Goal: Task Accomplishment & Management: Manage account settings

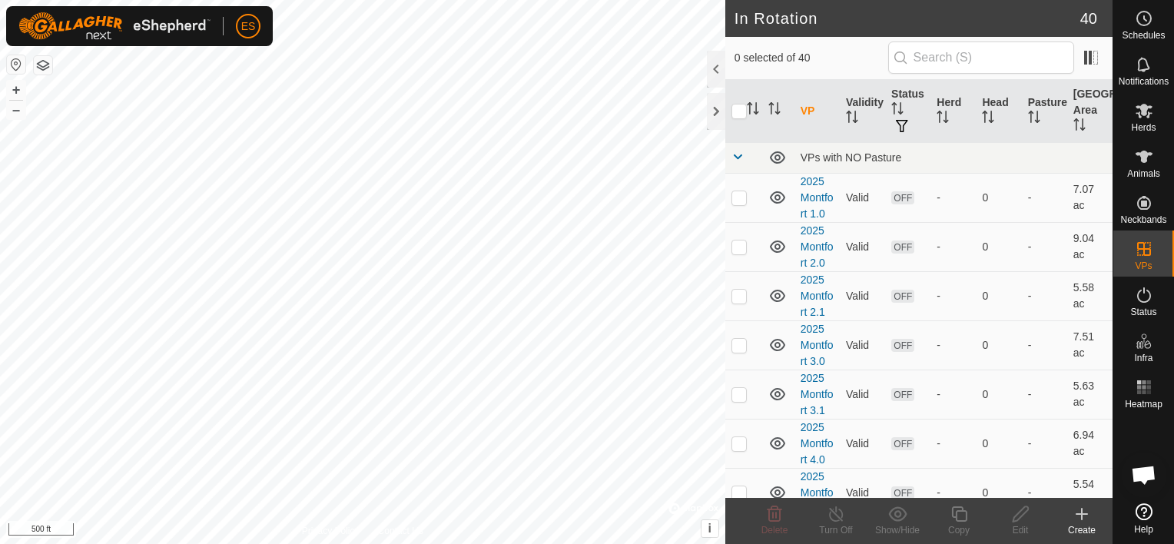
scroll to position [653, 0]
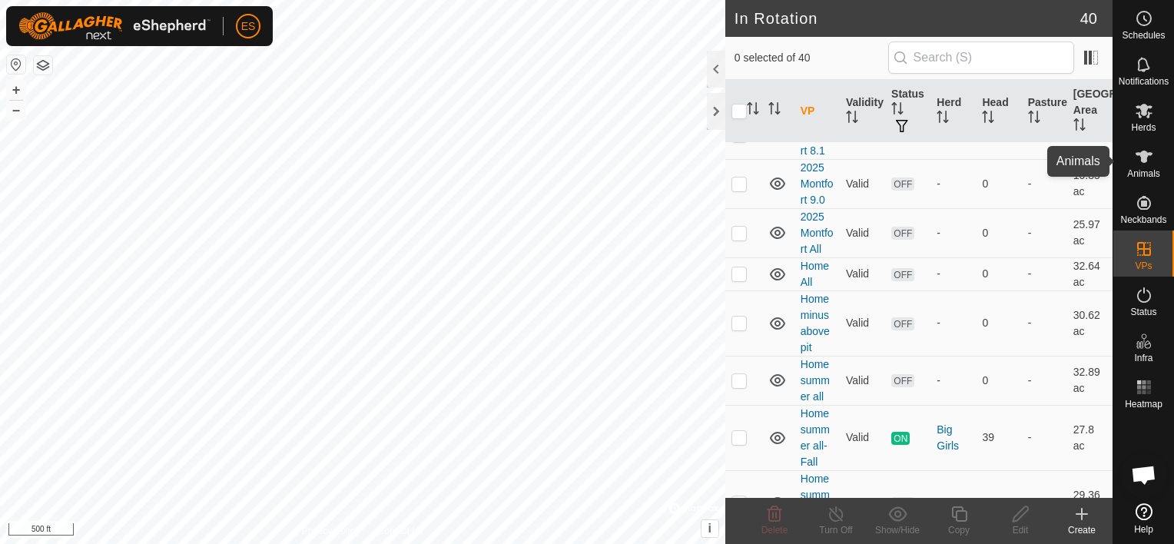
click at [1137, 165] on icon at bounding box center [1144, 157] width 18 height 18
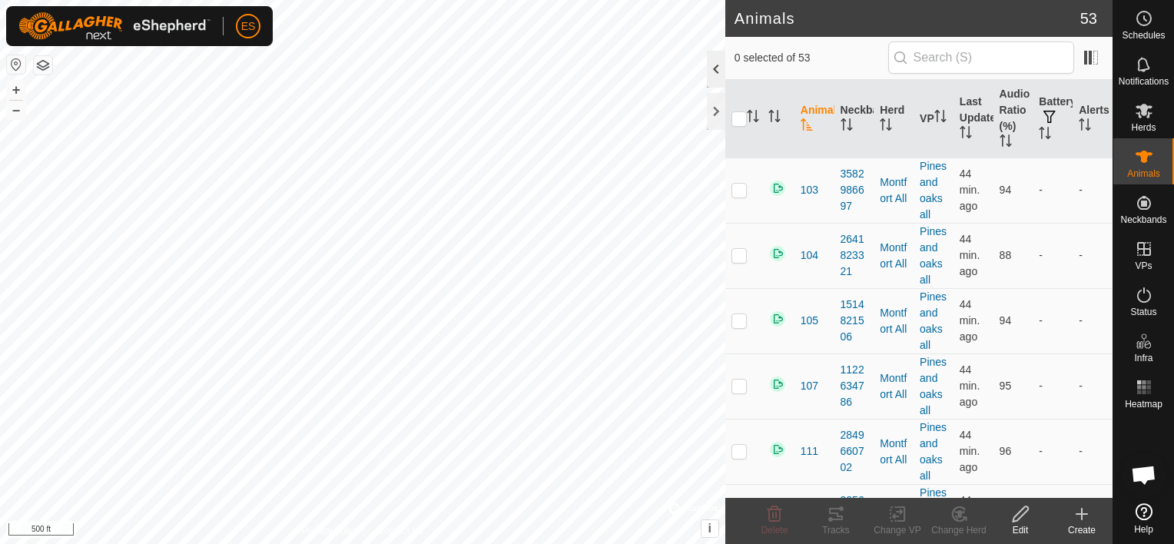
click at [710, 70] on div at bounding box center [716, 69] width 18 height 37
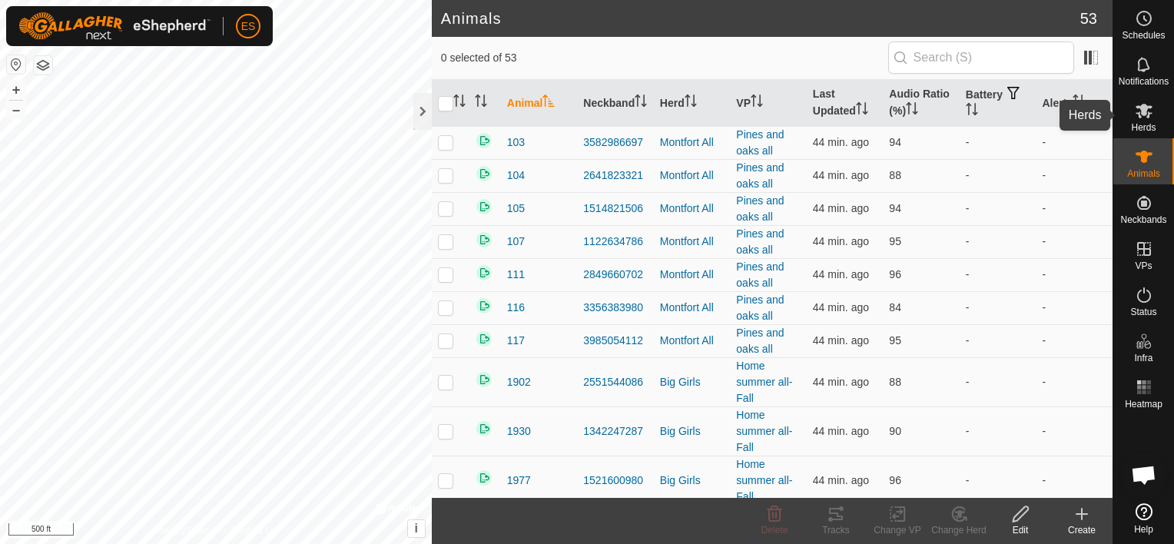
click at [1140, 109] on icon at bounding box center [1144, 111] width 17 height 15
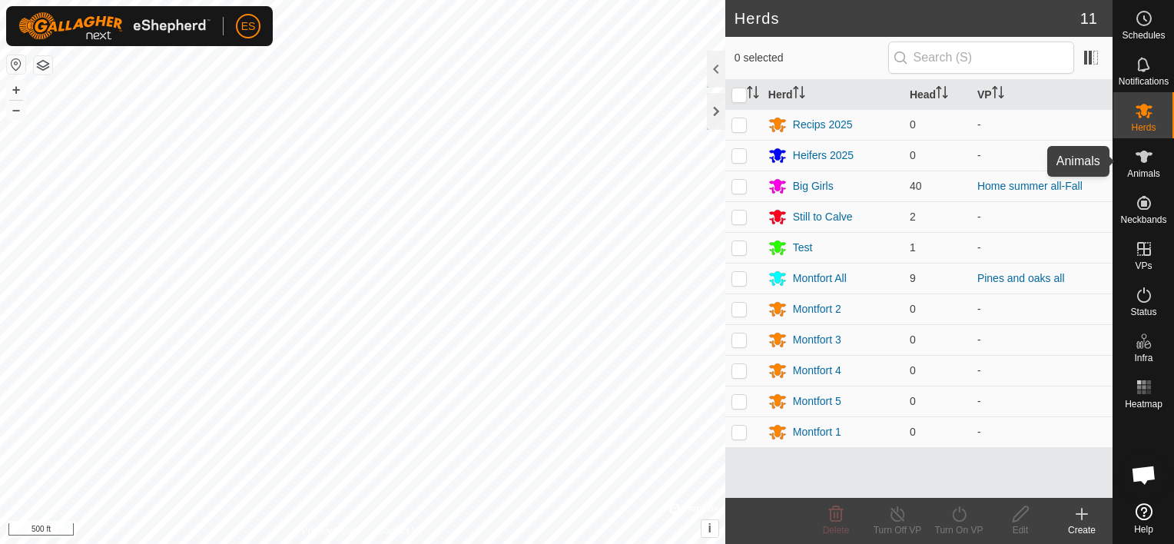
click at [1135, 161] on icon at bounding box center [1144, 157] width 18 height 18
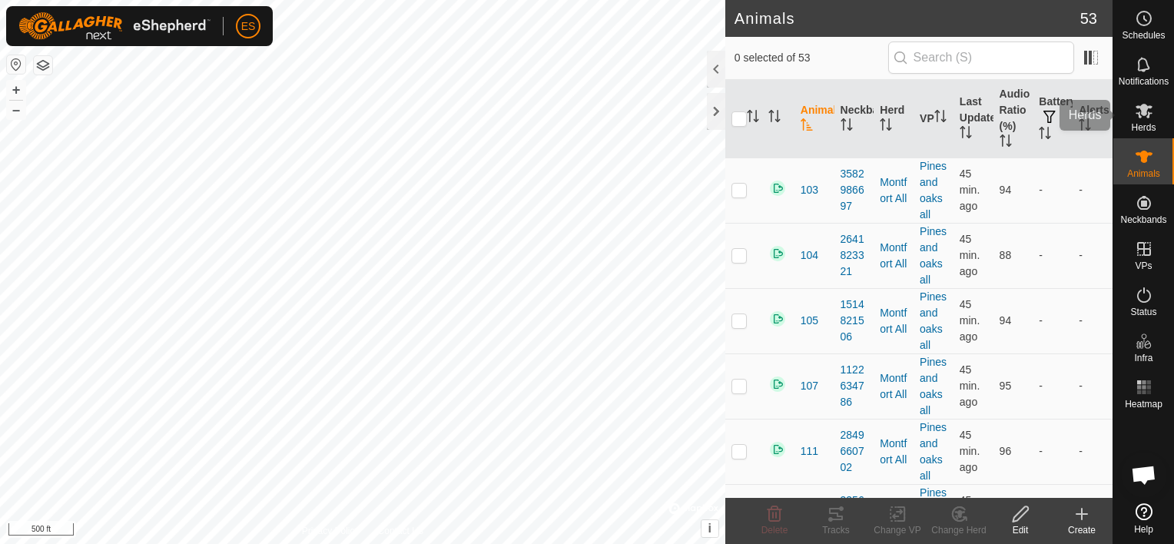
click at [1140, 112] on icon at bounding box center [1144, 110] width 18 height 18
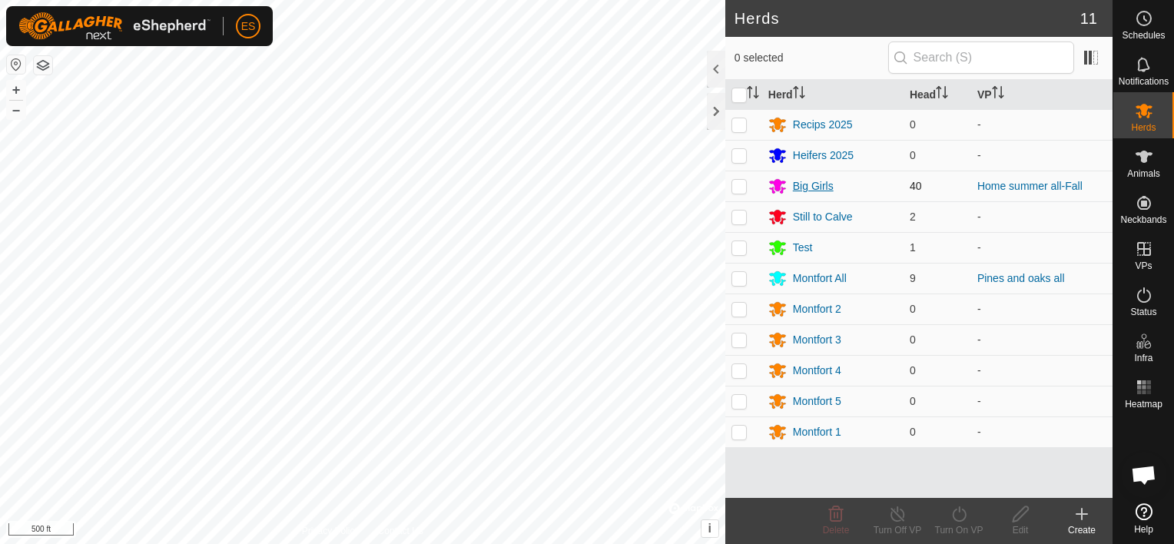
click at [823, 182] on div "Big Girls" at bounding box center [813, 186] width 41 height 16
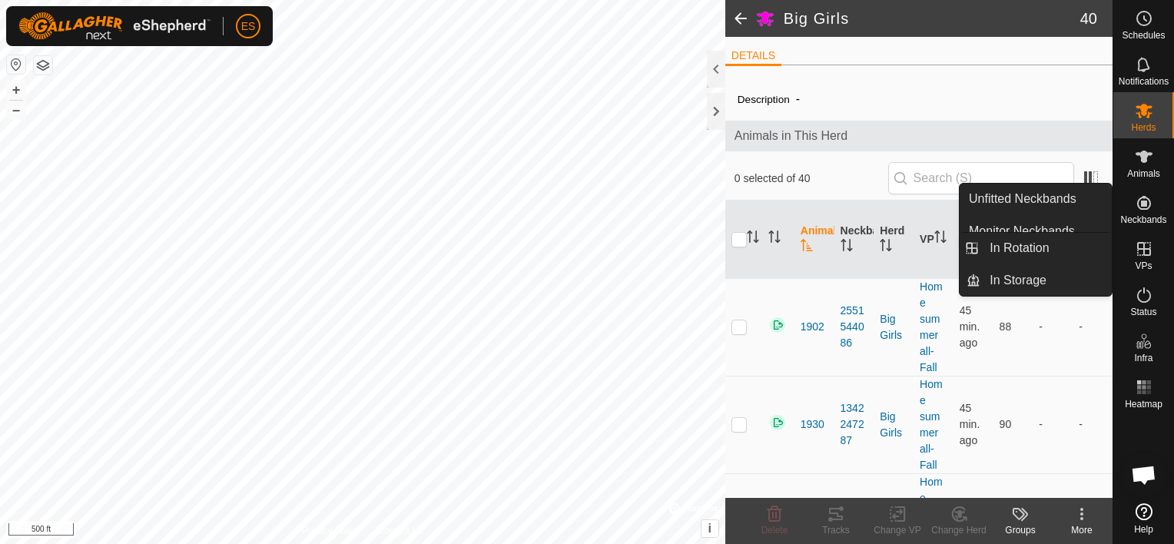
click at [1141, 246] on icon at bounding box center [1144, 249] width 18 height 18
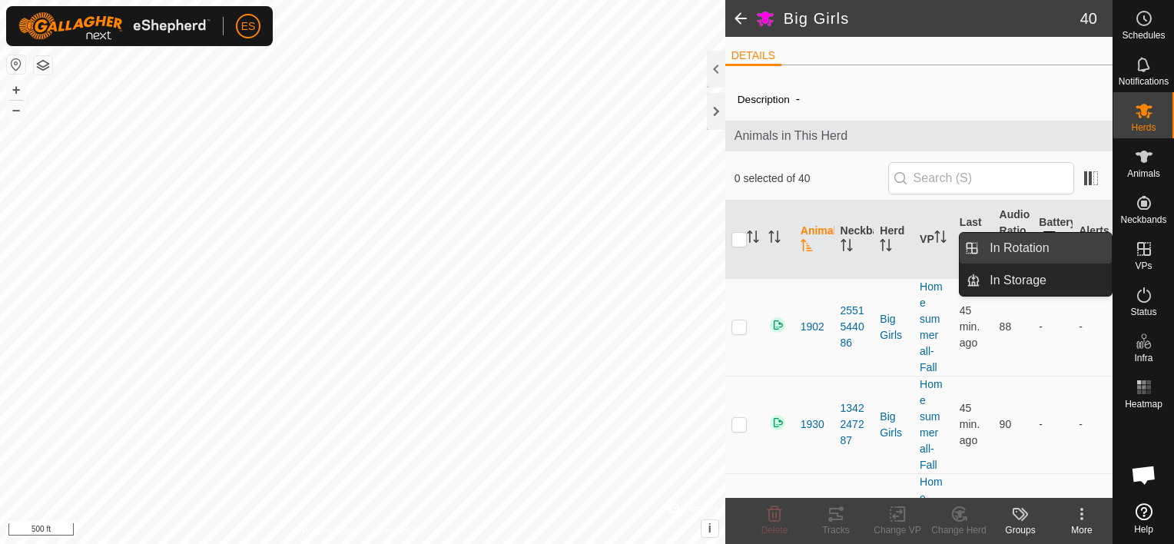
click at [1063, 238] on link "In Rotation" at bounding box center [1046, 248] width 131 height 31
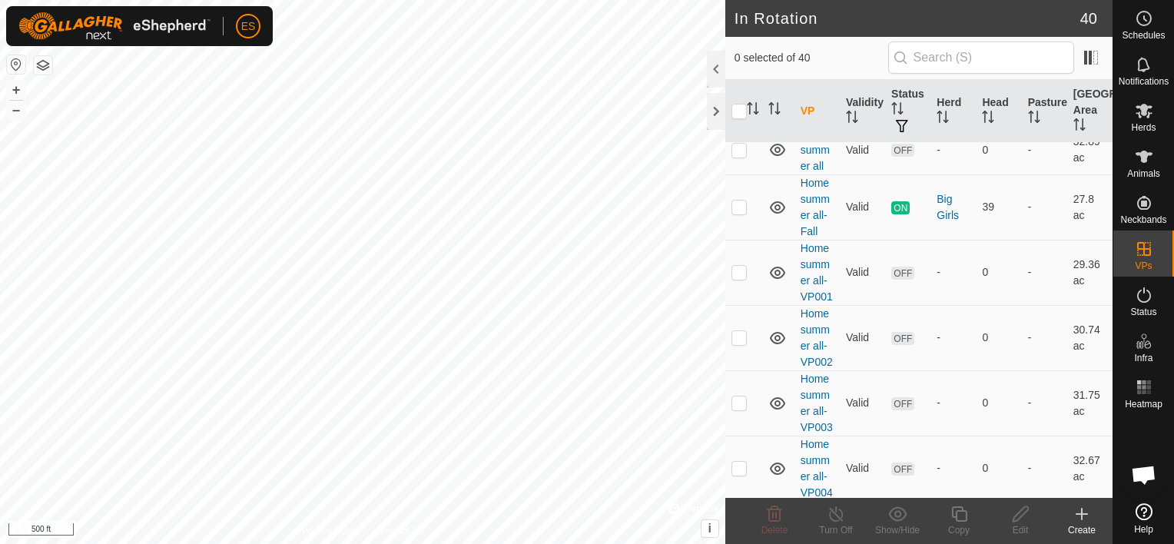
scroll to position [864, 0]
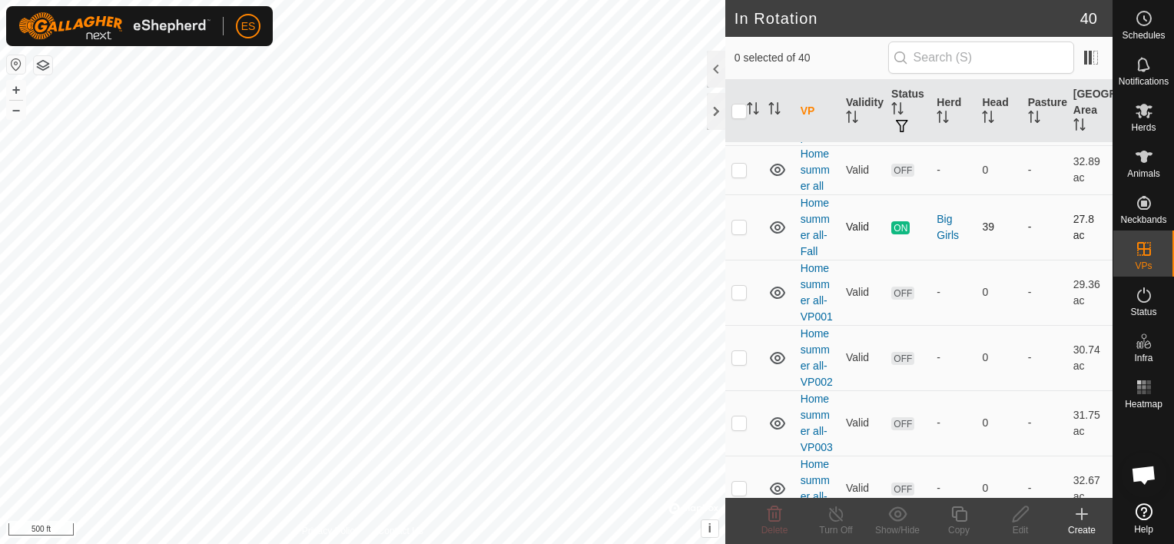
click at [741, 225] on p-checkbox at bounding box center [739, 227] width 15 height 12
checkbox input "true"
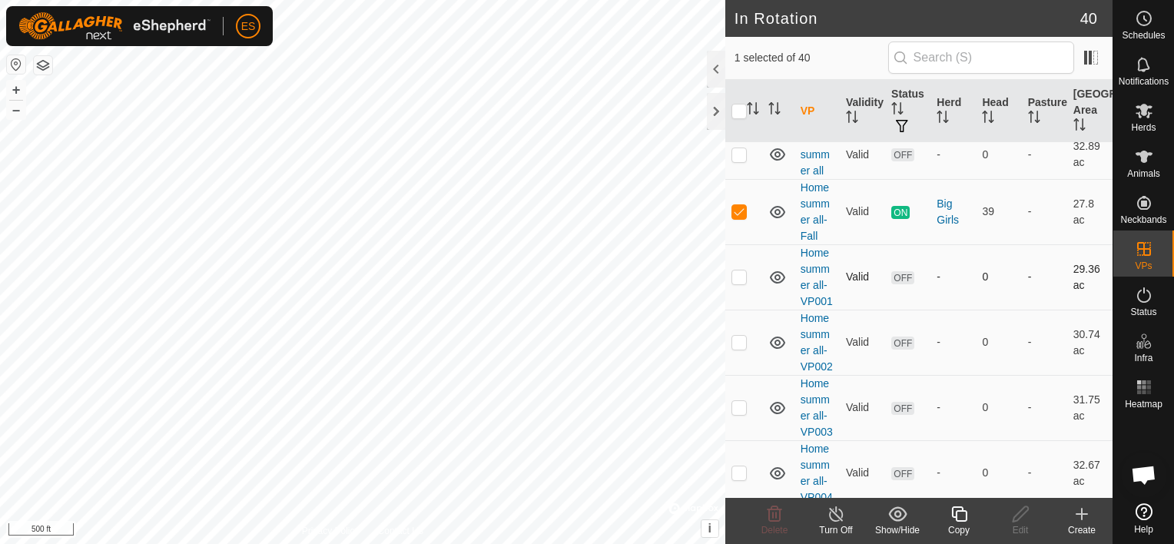
scroll to position [903, 0]
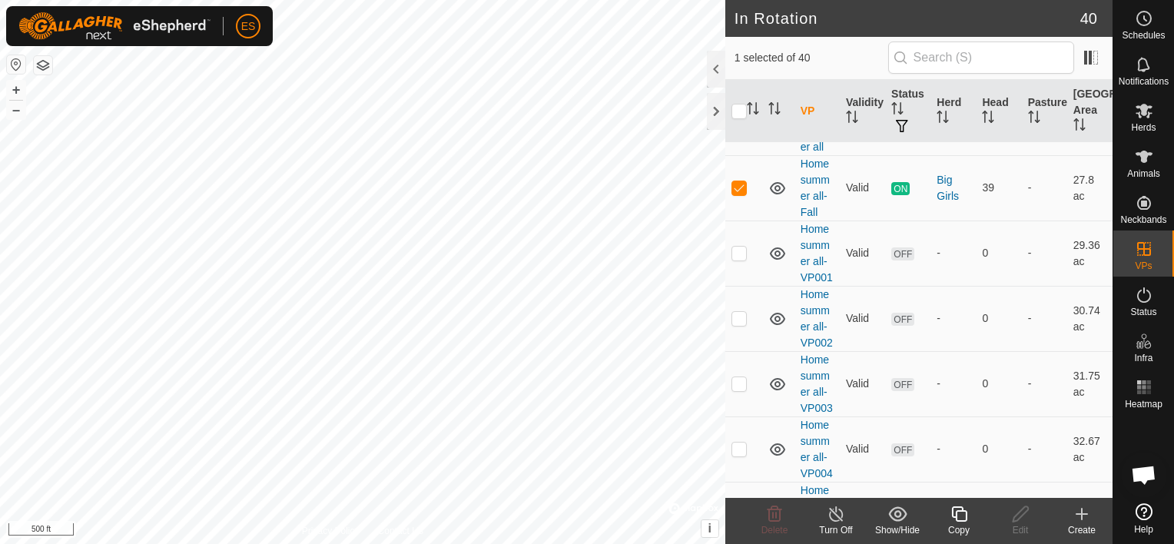
click at [839, 514] on icon at bounding box center [836, 514] width 19 height 18
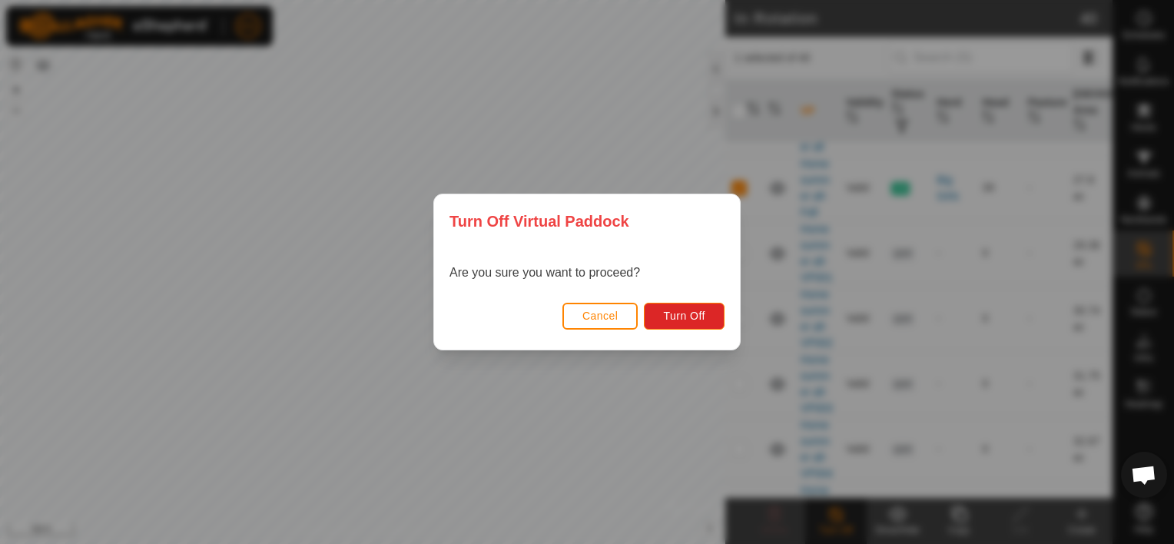
click at [608, 314] on span "Cancel" at bounding box center [600, 316] width 36 height 12
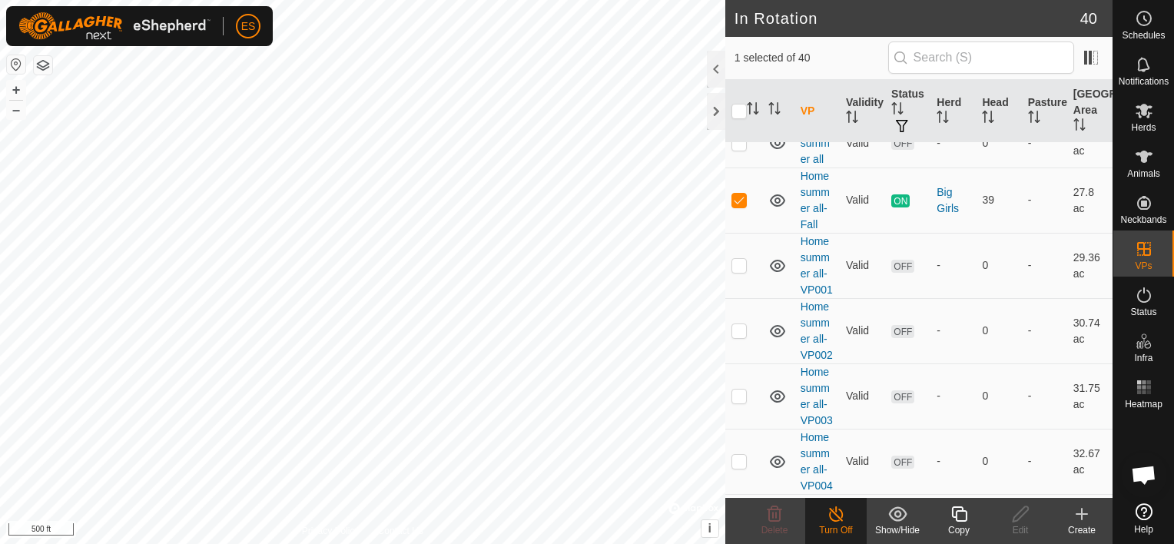
scroll to position [692, 0]
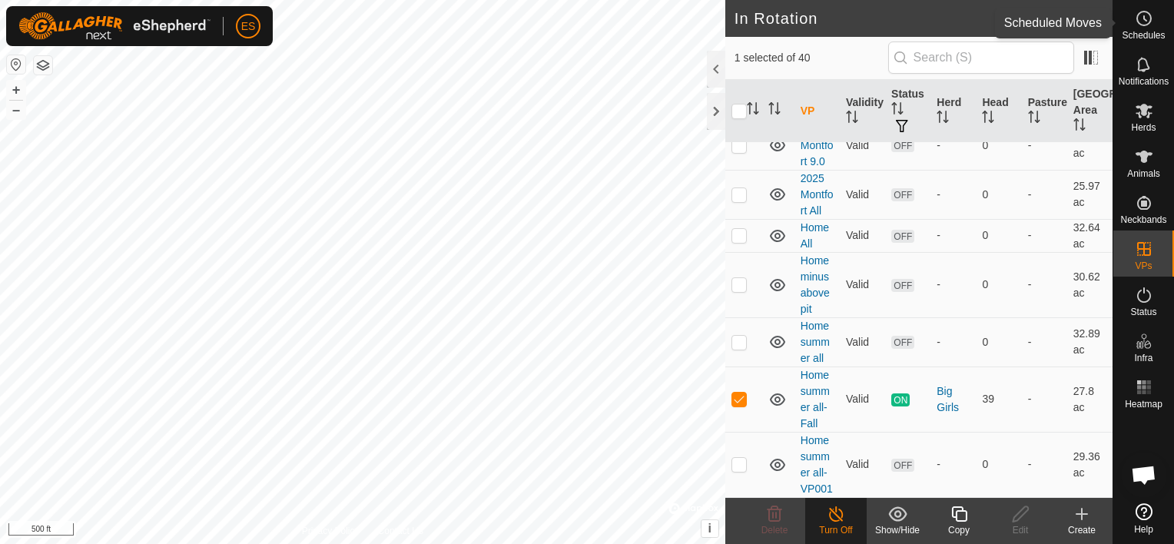
click at [1141, 23] on icon at bounding box center [1144, 18] width 18 height 18
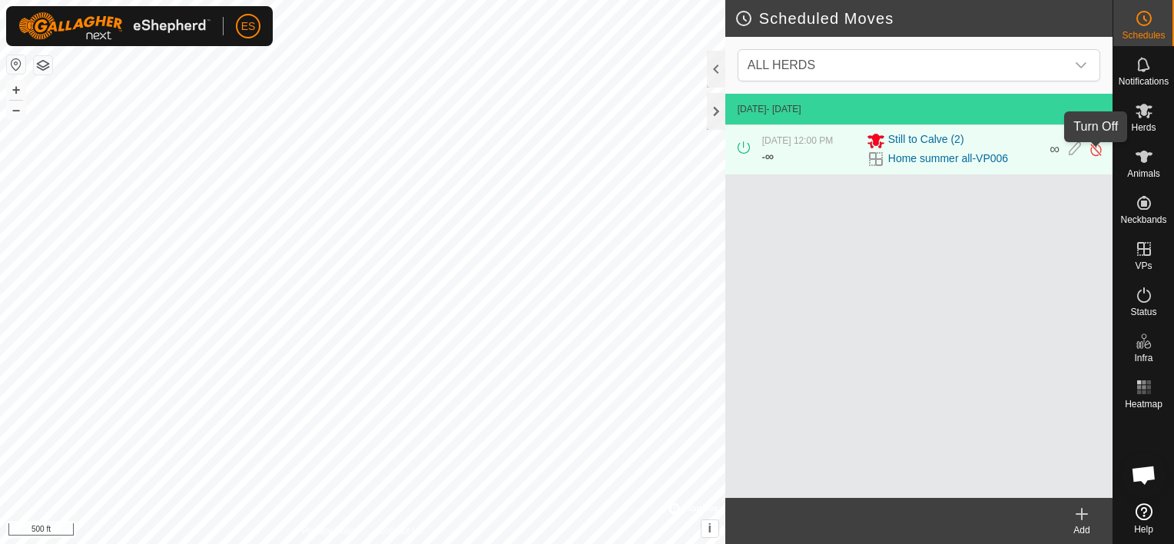
click at [1095, 153] on img at bounding box center [1096, 149] width 15 height 16
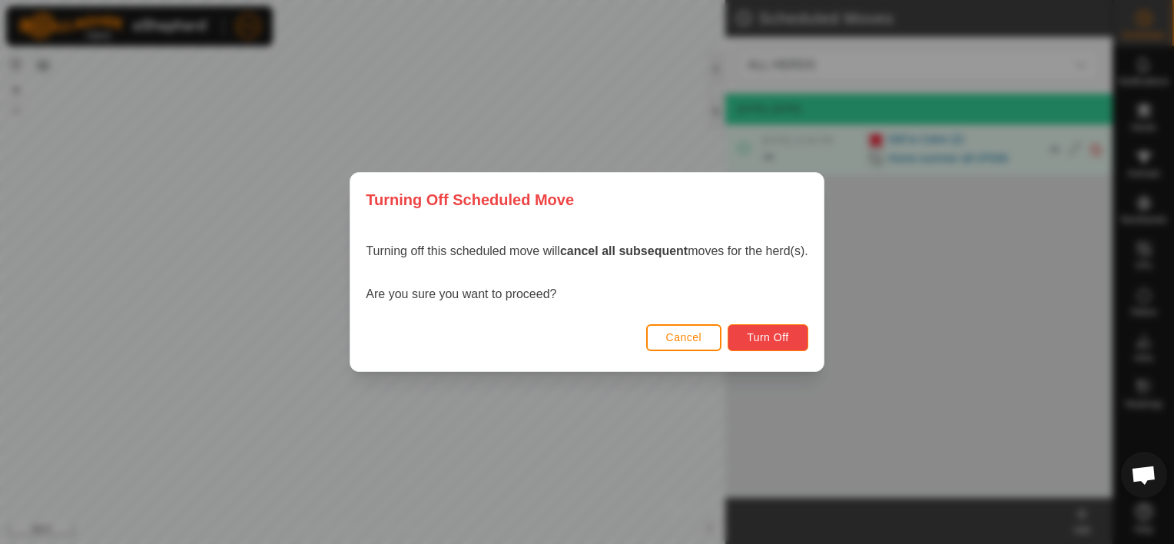
click at [765, 335] on span "Turn Off" at bounding box center [768, 337] width 42 height 12
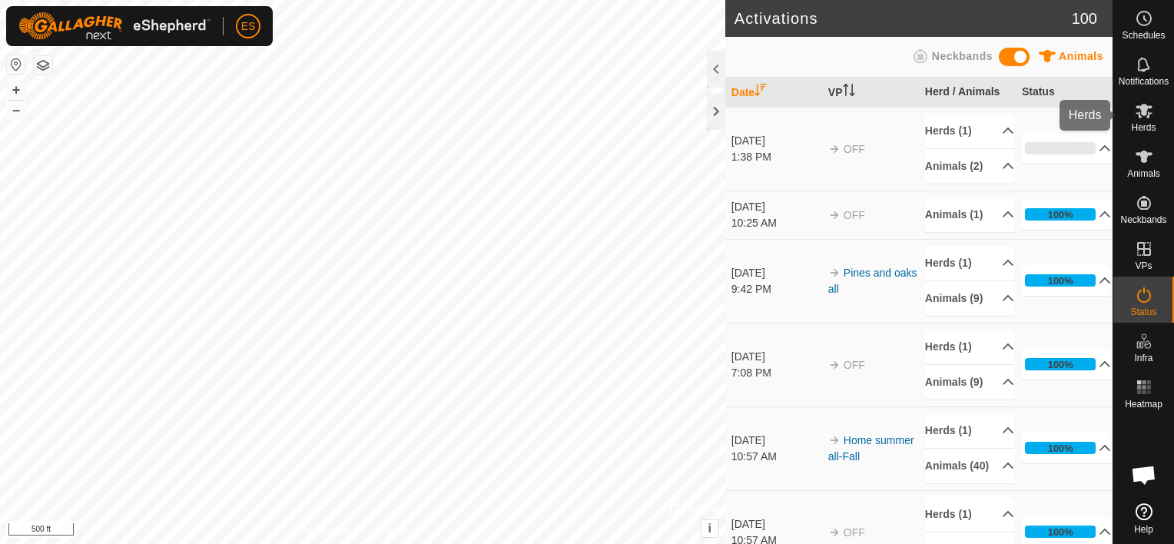
click at [1144, 124] on span "Herds" at bounding box center [1143, 127] width 25 height 9
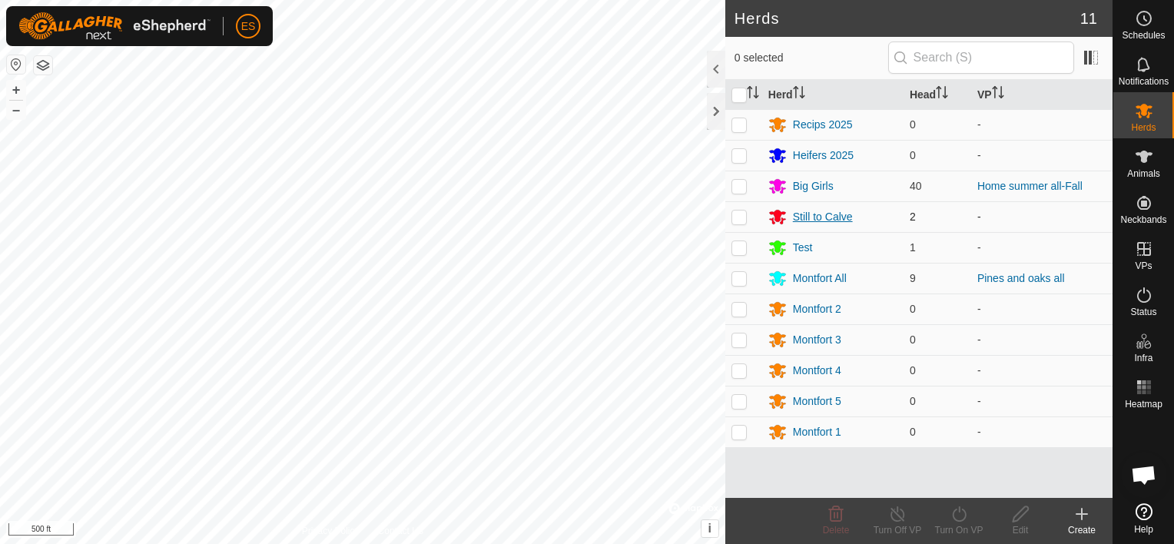
click at [818, 209] on div "Still to Calve" at bounding box center [823, 217] width 60 height 16
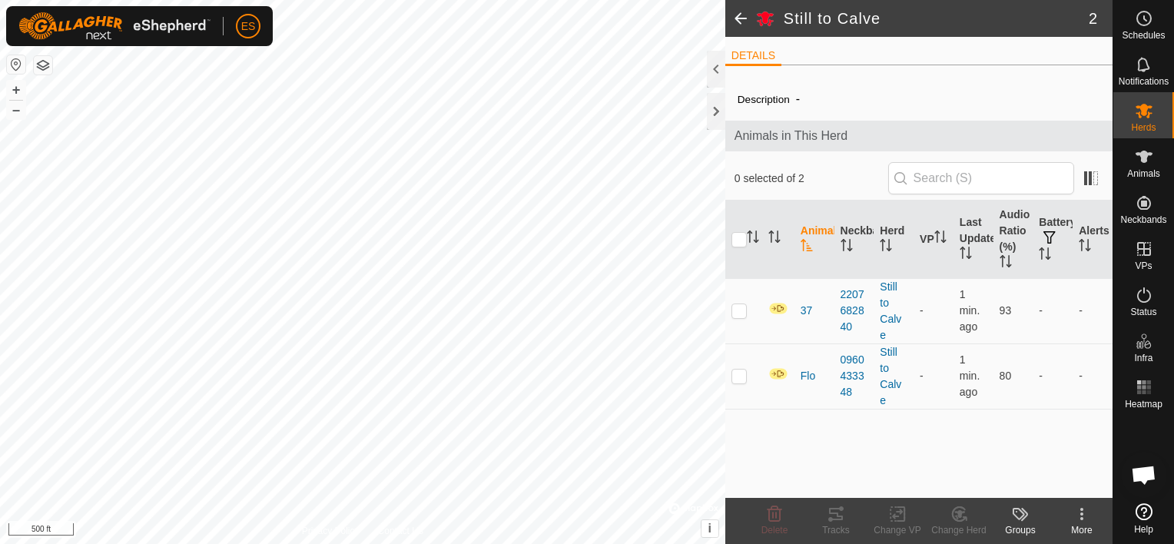
click at [738, 18] on span at bounding box center [740, 18] width 31 height 37
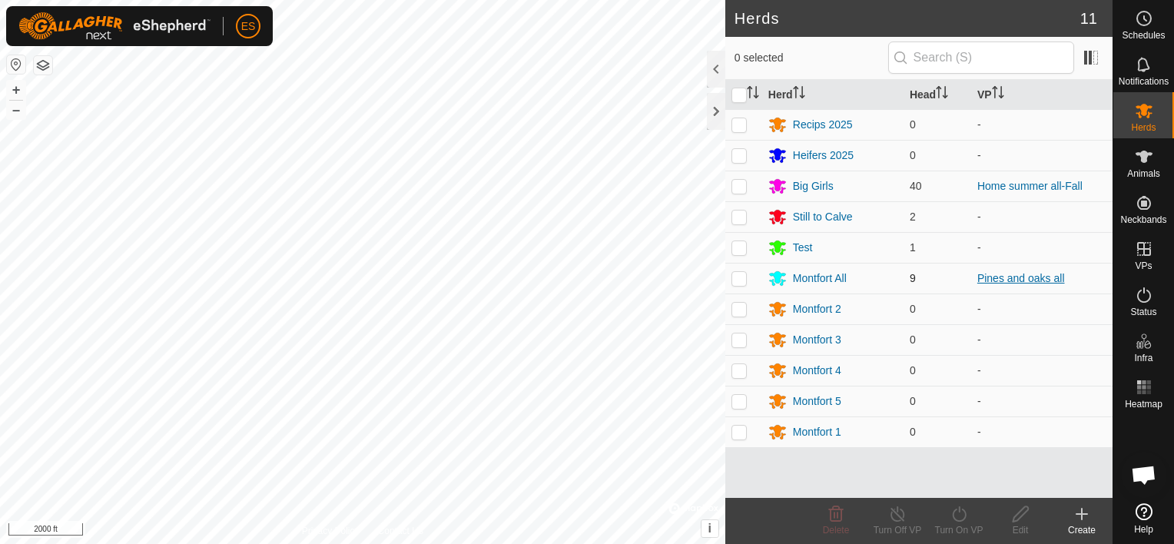
click at [994, 280] on link "Pines and oaks all" at bounding box center [1021, 278] width 88 height 12
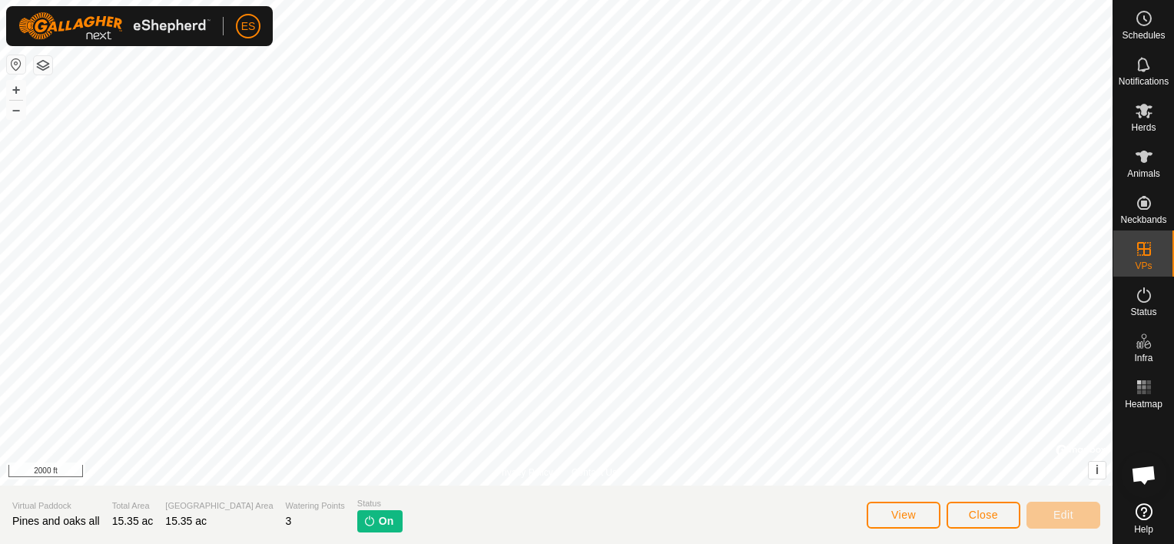
click at [379, 521] on span "On" at bounding box center [386, 521] width 15 height 16
click at [925, 513] on button "View" at bounding box center [904, 515] width 74 height 27
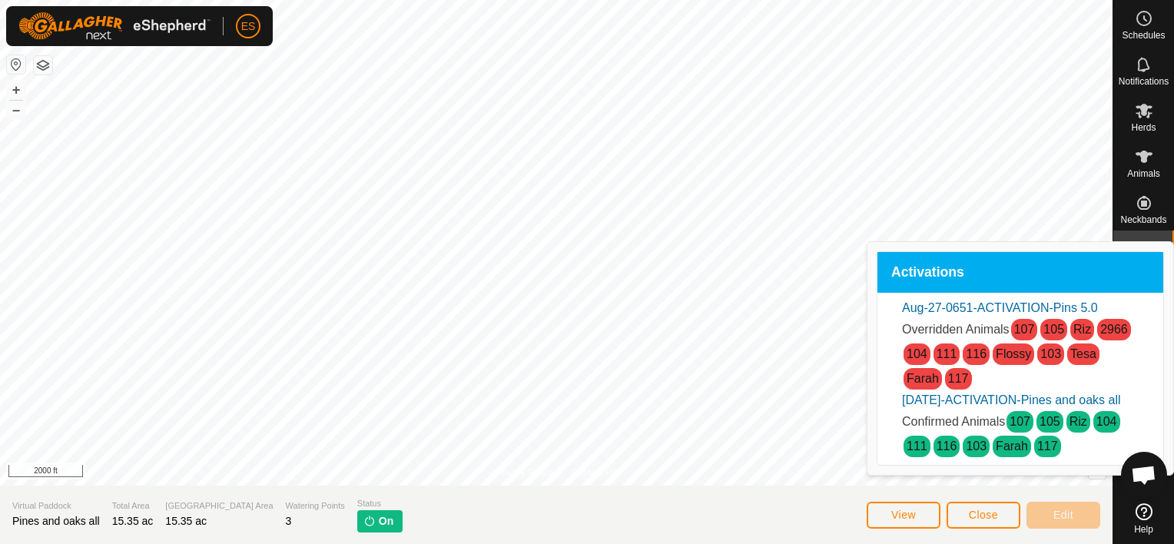
click at [771, 516] on section "Virtual Paddock Pines and oaks all Total Area 15.35 ac Grazing Area 15.35 ac Wa…" at bounding box center [556, 515] width 1113 height 58
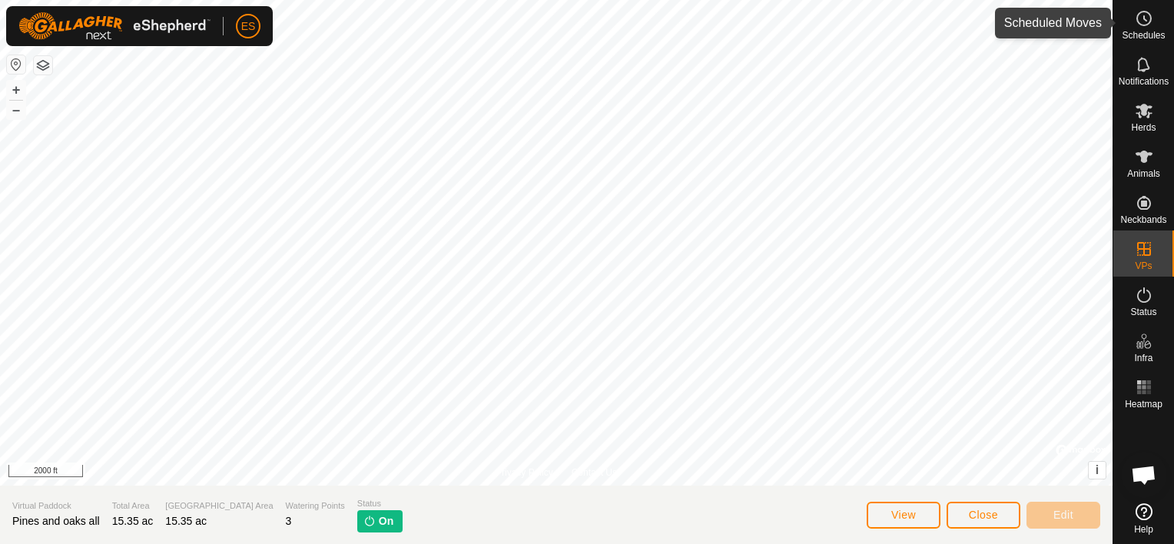
click at [1142, 31] on span "Schedules" at bounding box center [1143, 35] width 43 height 9
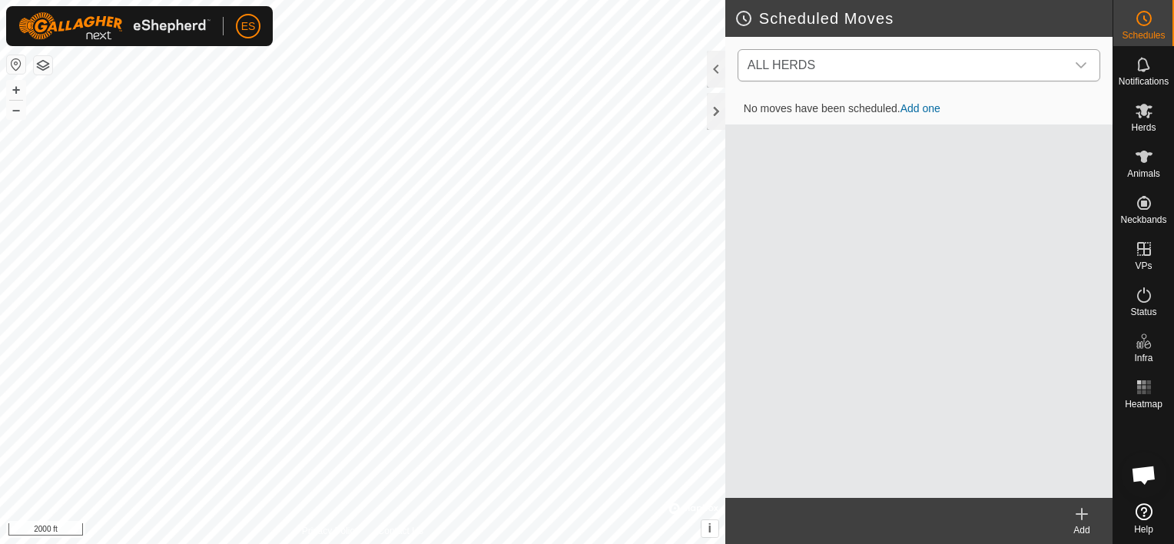
click at [1079, 61] on icon "dropdown trigger" at bounding box center [1081, 65] width 12 height 12
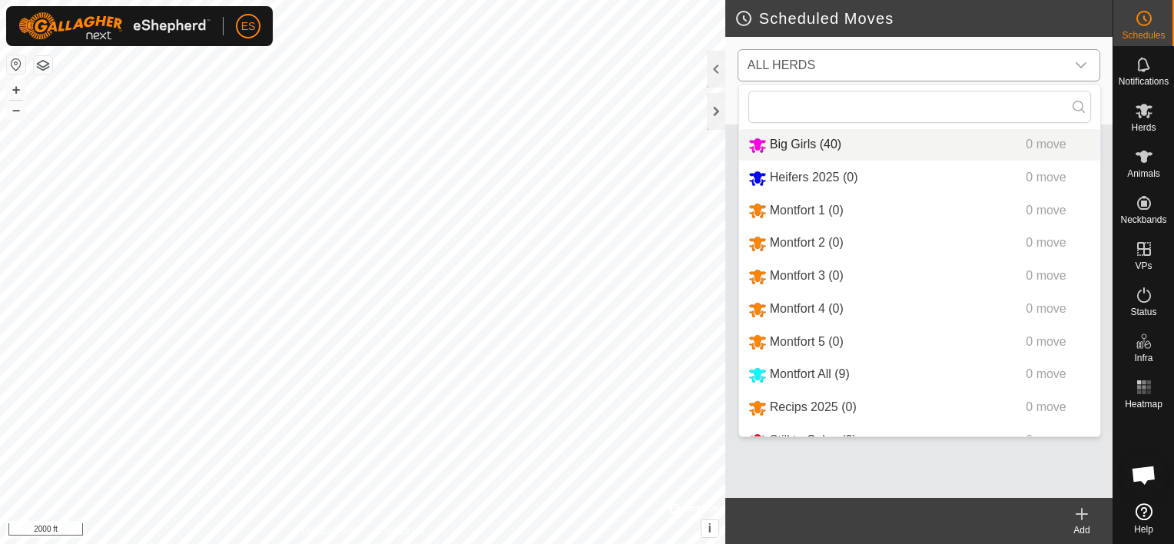
click at [795, 147] on li "Big Girls (40) 0 move" at bounding box center [919, 145] width 361 height 32
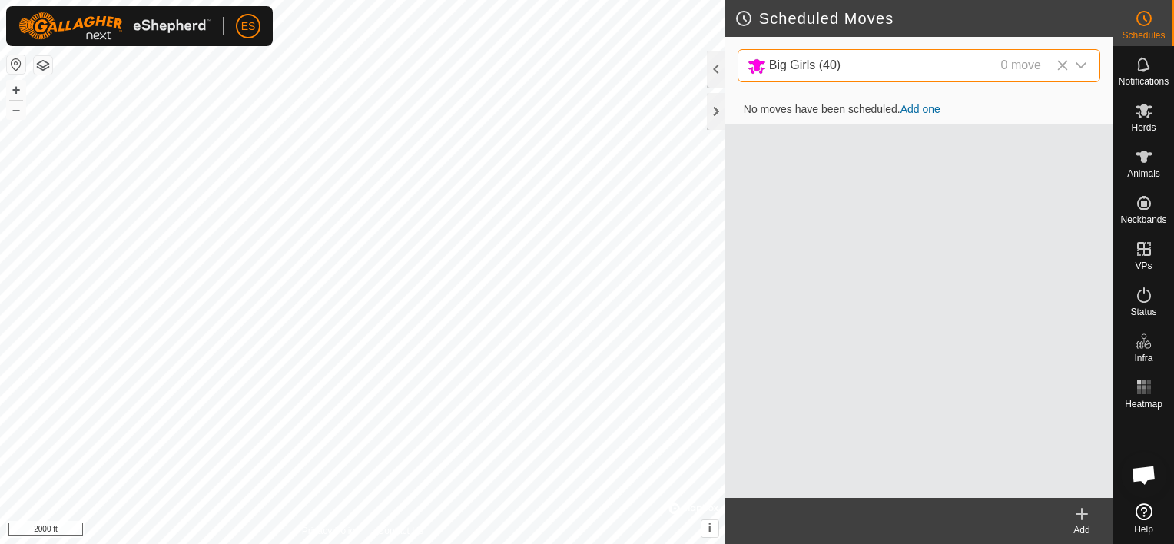
click at [1085, 513] on icon at bounding box center [1082, 514] width 18 height 18
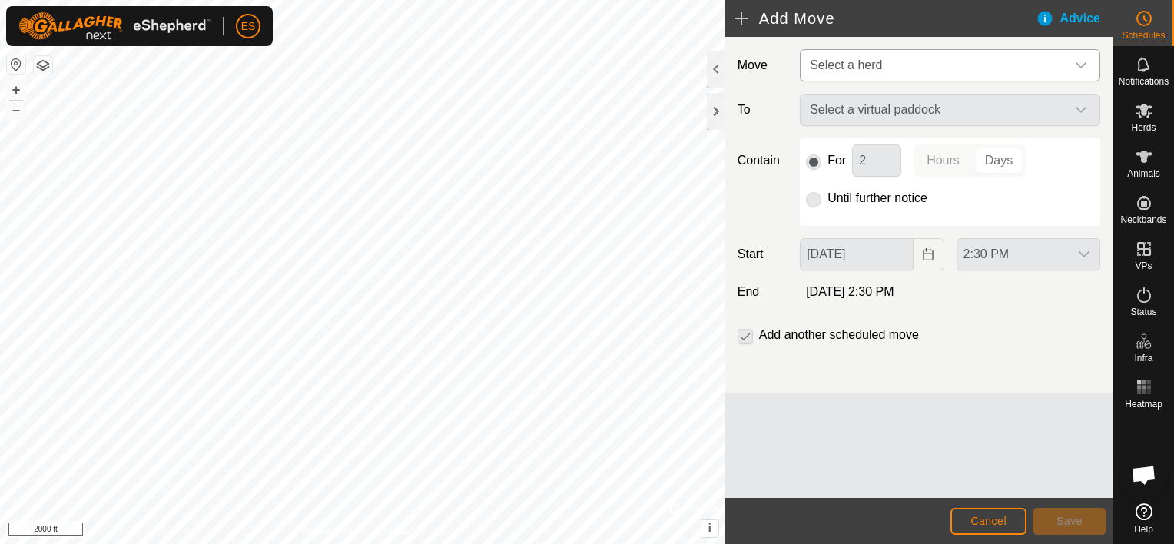
click at [861, 61] on span "Select a herd" at bounding box center [846, 64] width 72 height 13
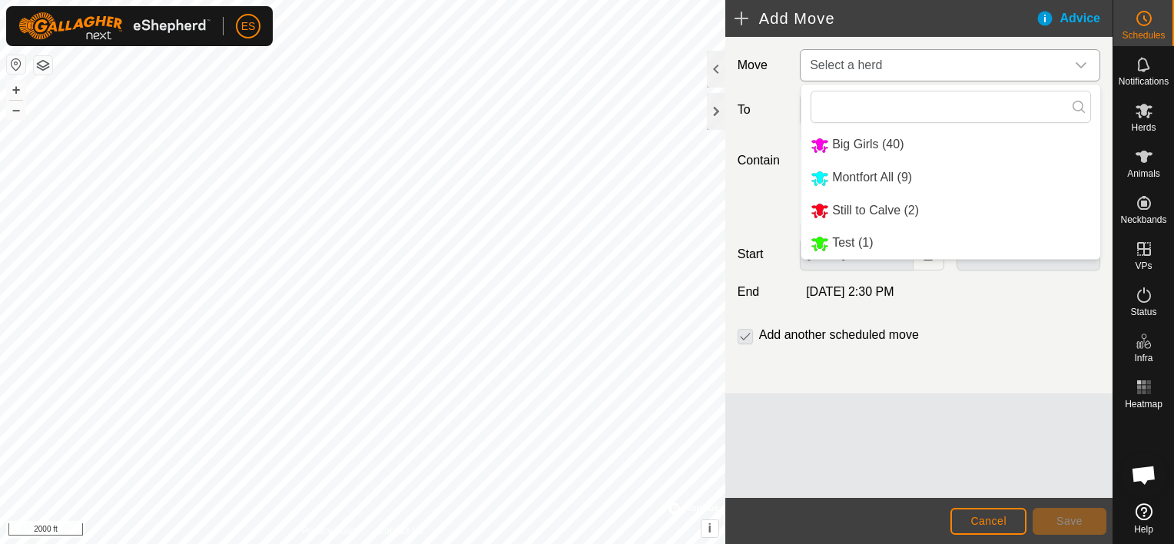
click at [851, 148] on li "Big Girls (40)" at bounding box center [950, 145] width 299 height 32
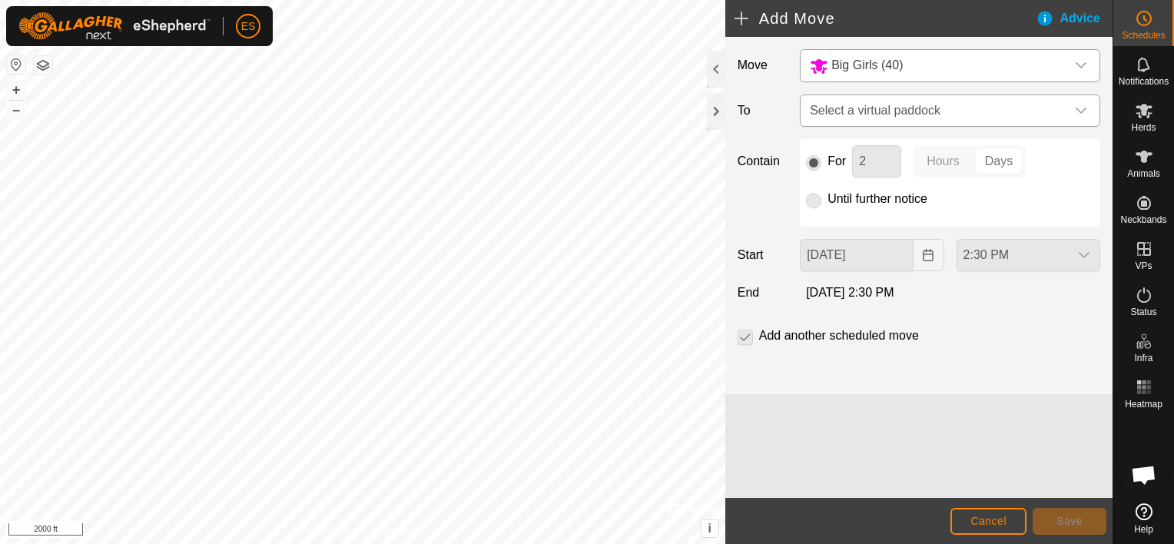
click at [1085, 105] on icon "dropdown trigger" at bounding box center [1081, 111] width 12 height 12
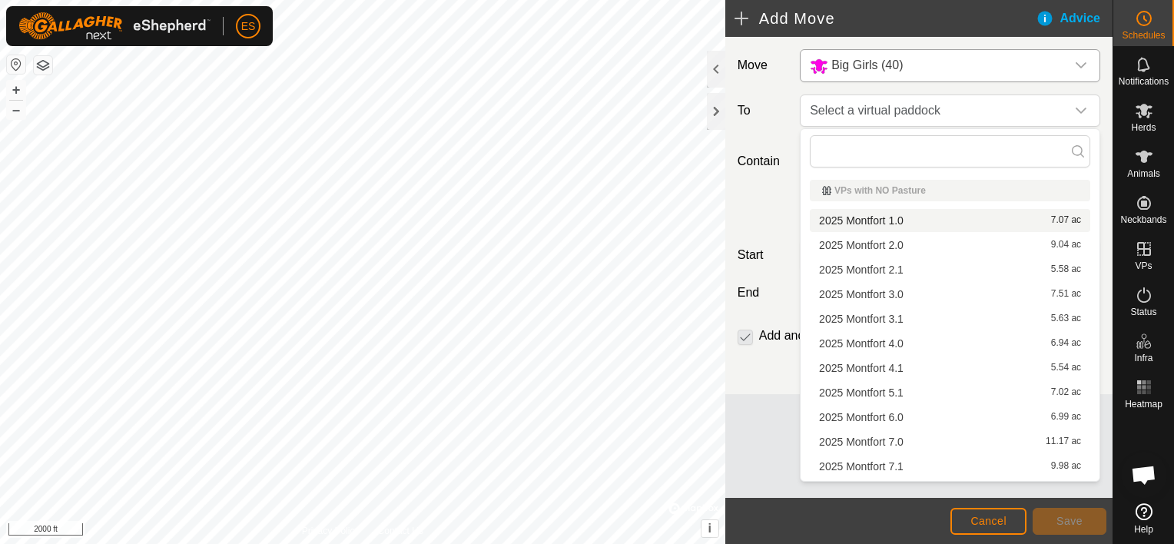
click at [742, 16] on h2 "Add Move" at bounding box center [885, 18] width 301 height 18
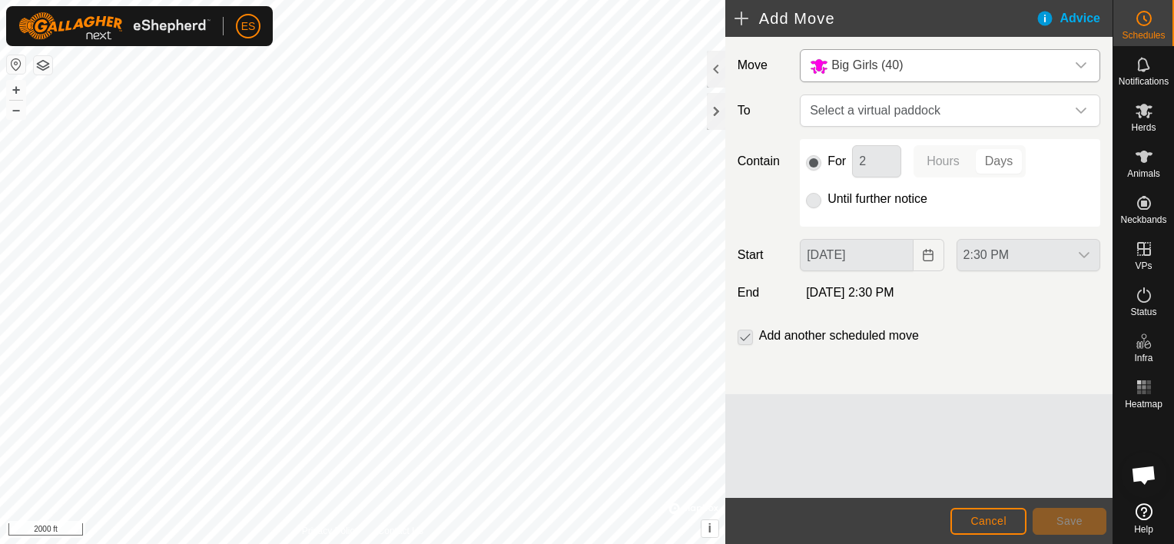
click at [742, 18] on h2 "Add Move" at bounding box center [885, 18] width 301 height 18
click at [1146, 156] on icon at bounding box center [1144, 157] width 17 height 12
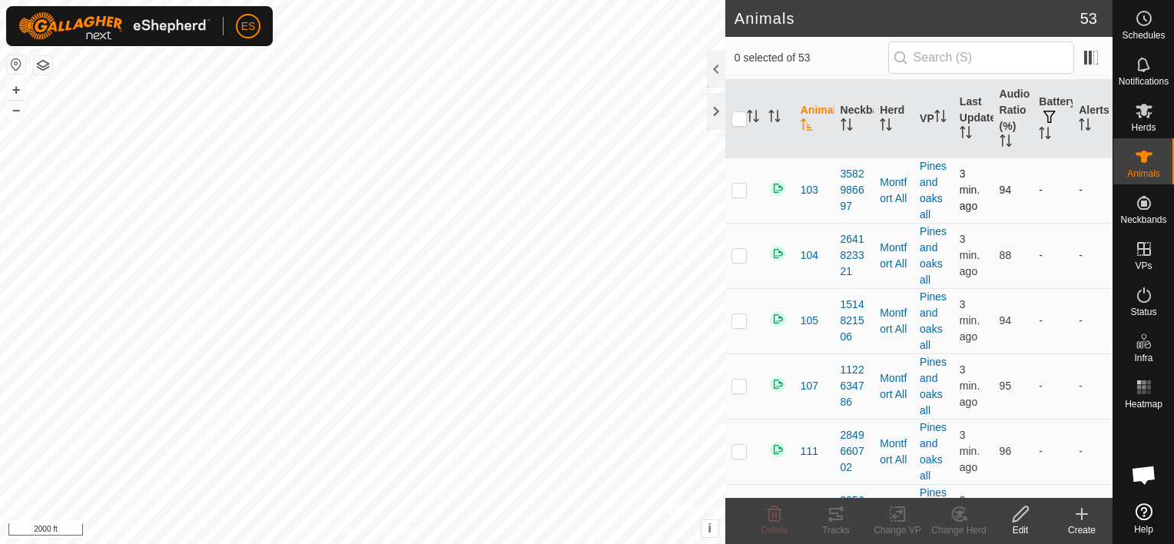
click at [738, 196] on p-checkbox at bounding box center [739, 190] width 15 height 12
checkbox input "true"
click at [900, 514] on icon at bounding box center [897, 514] width 19 height 18
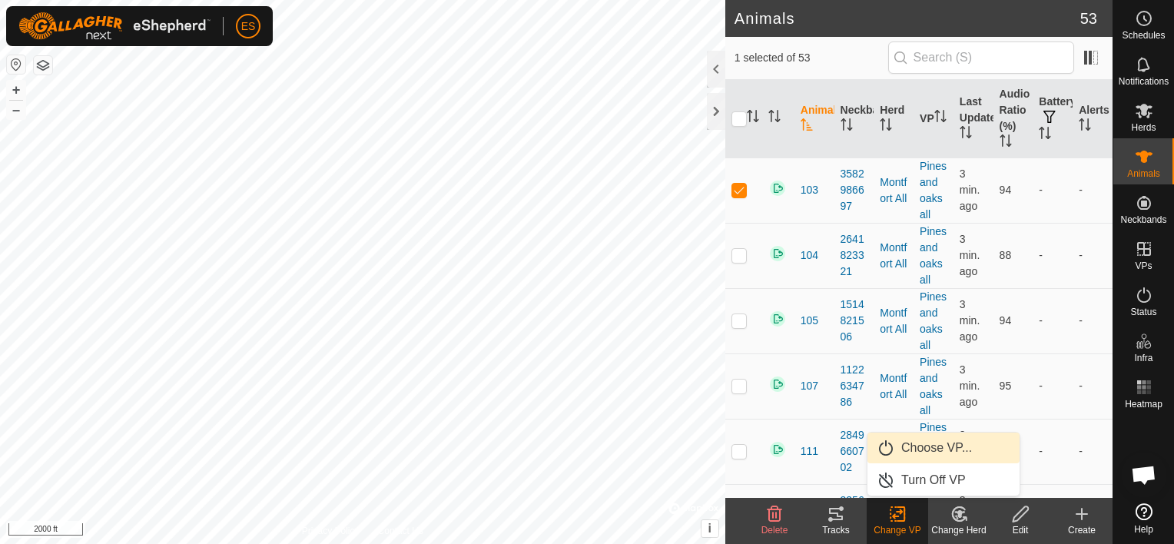
click at [925, 450] on link "Choose VP..." at bounding box center [944, 448] width 152 height 31
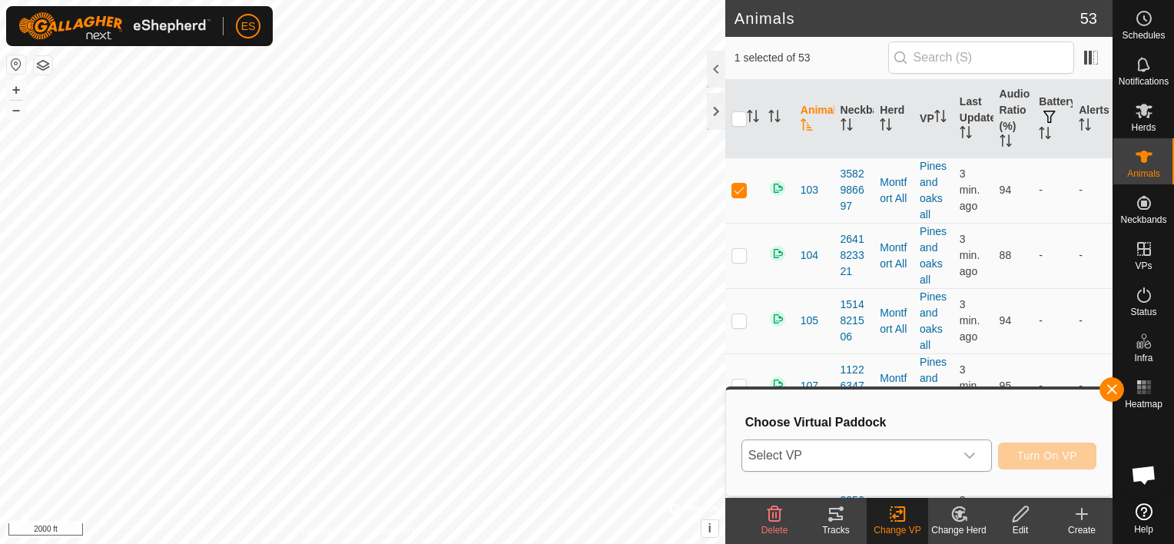
click at [971, 457] on icon "dropdown trigger" at bounding box center [969, 456] width 11 height 6
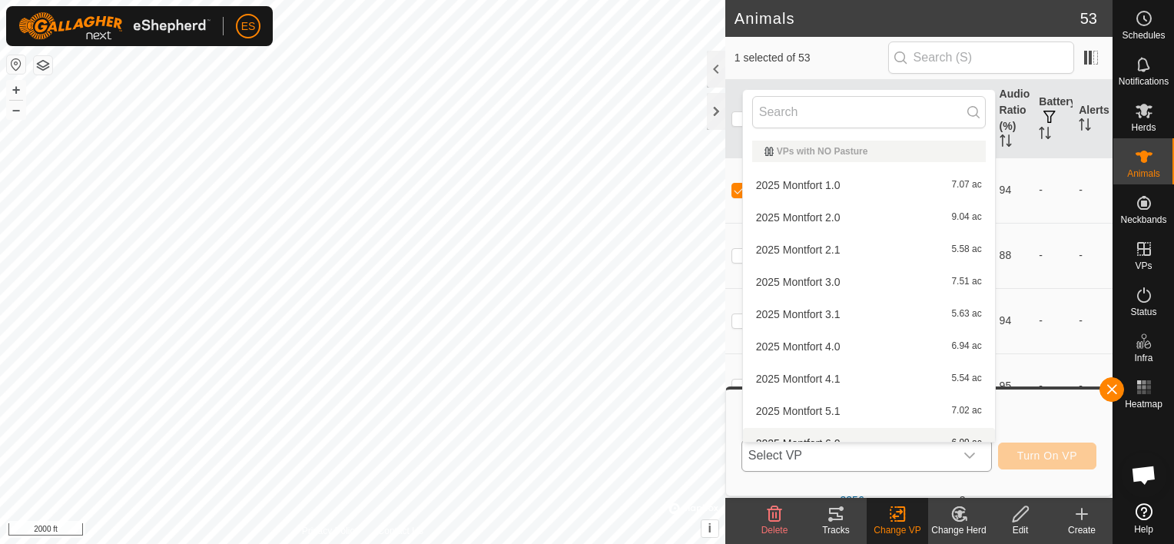
scroll to position [17, 0]
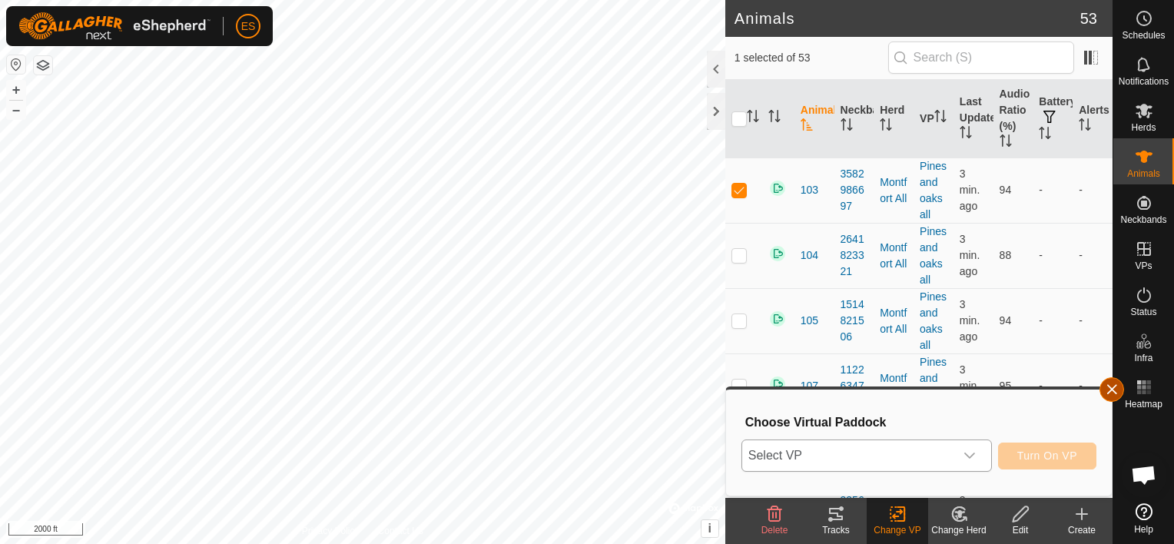
click at [1109, 390] on button "button" at bounding box center [1112, 389] width 25 height 25
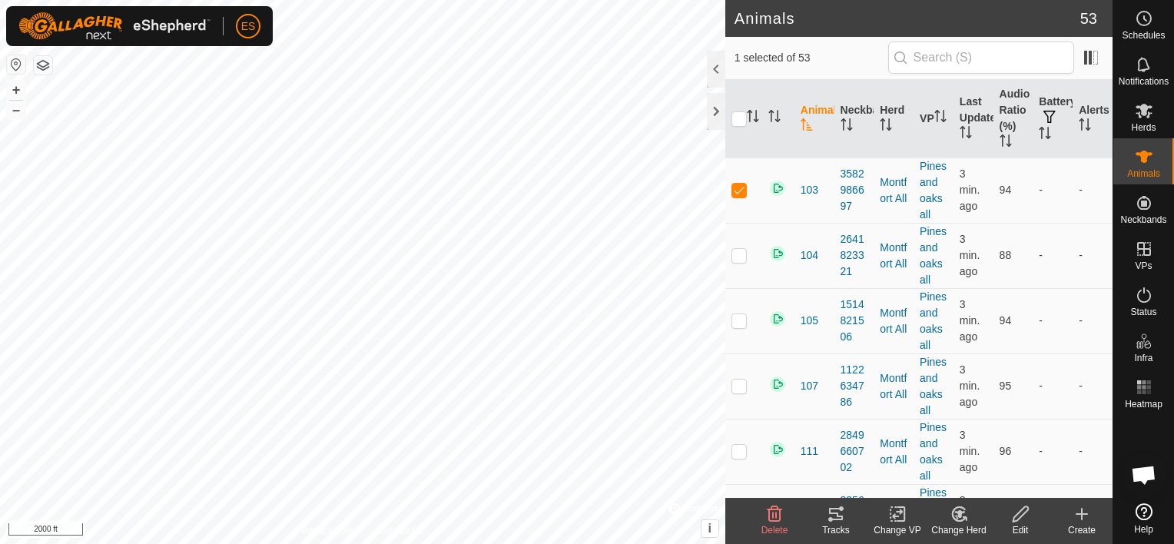
click at [964, 513] on icon at bounding box center [959, 514] width 19 height 18
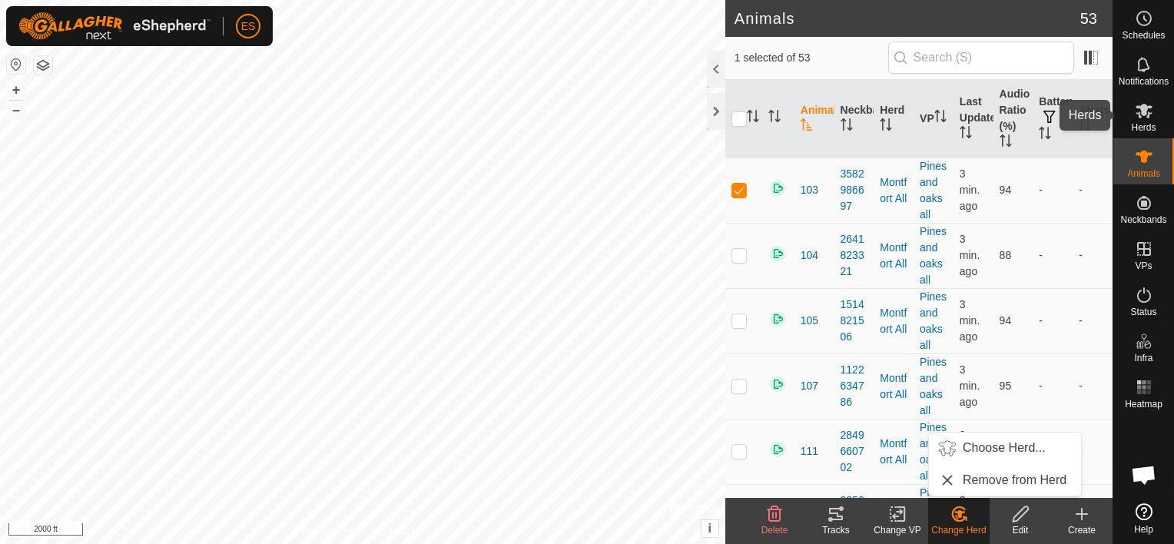
click at [1144, 118] on icon at bounding box center [1144, 110] width 18 height 18
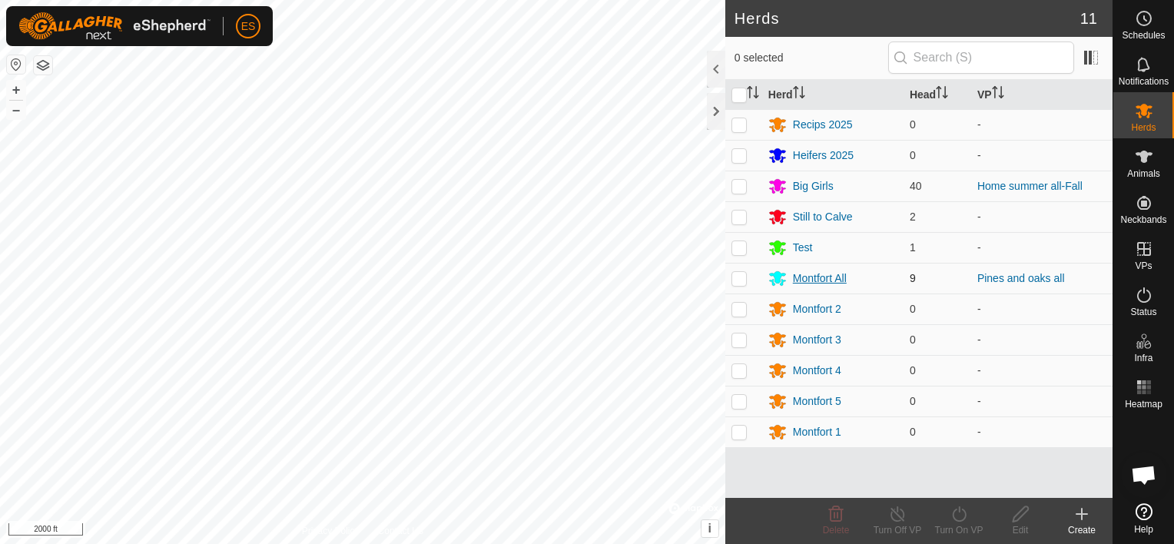
click at [811, 277] on div "Montfort All" at bounding box center [820, 278] width 54 height 16
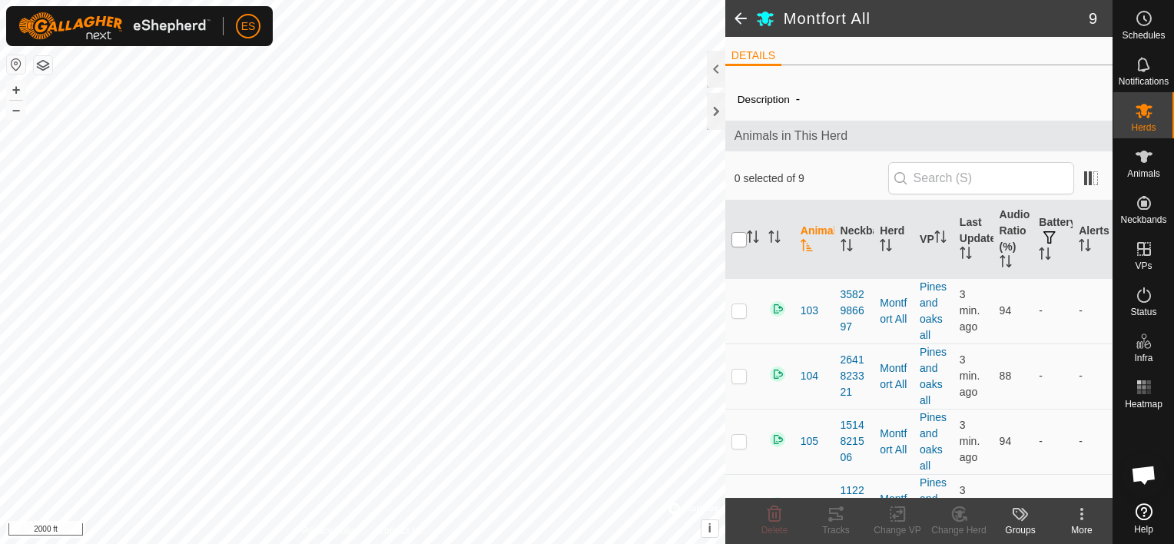
click at [738, 246] on input "checkbox" at bounding box center [739, 239] width 15 height 15
checkbox input "true"
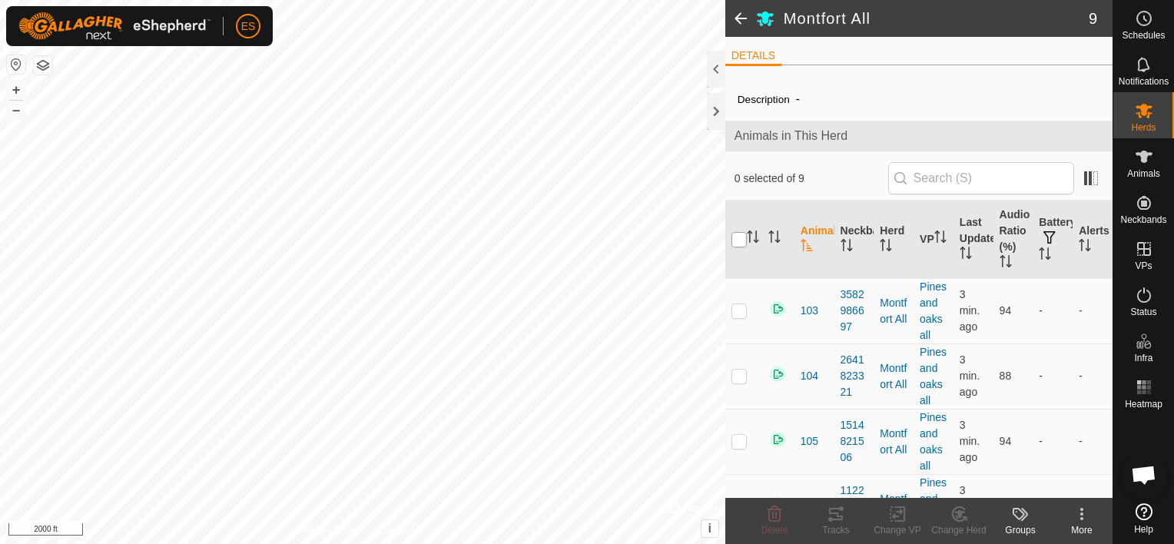
checkbox input "true"
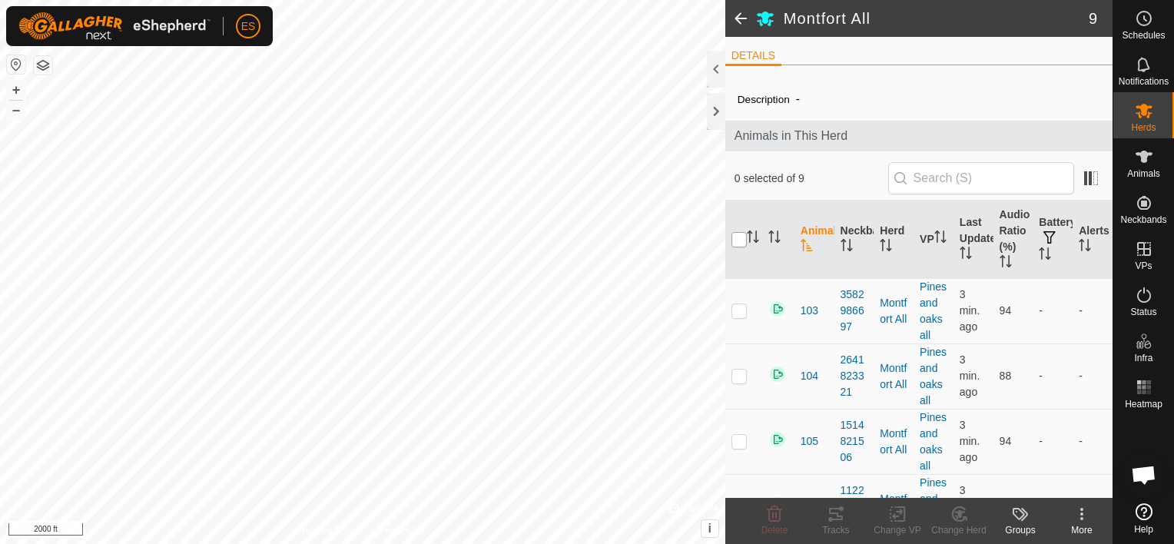
checkbox input "true"
click at [902, 516] on icon at bounding box center [897, 514] width 19 height 18
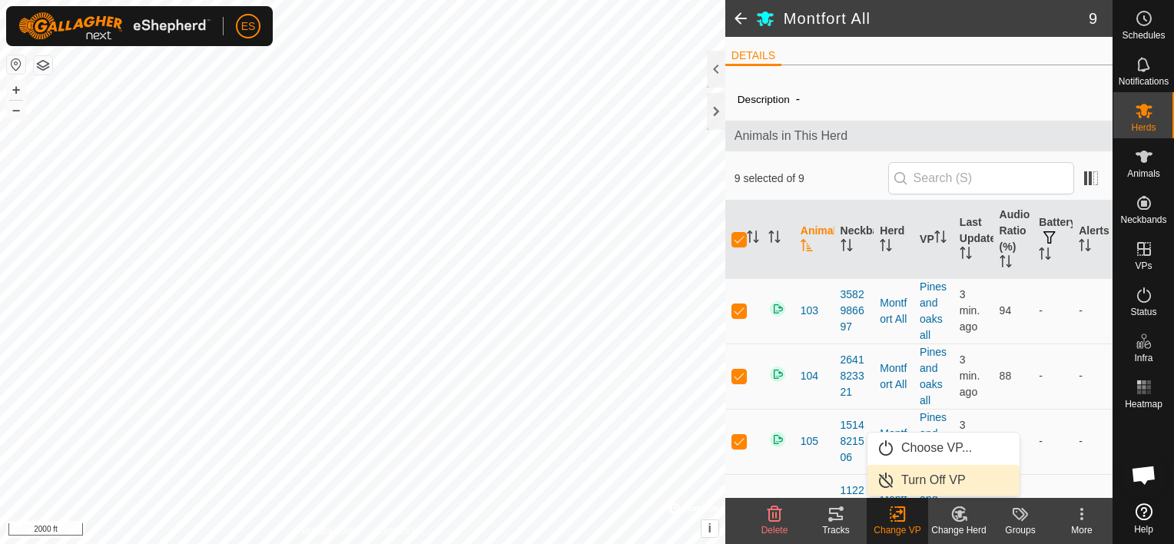
click at [908, 472] on link "Turn Off VP" at bounding box center [944, 480] width 152 height 31
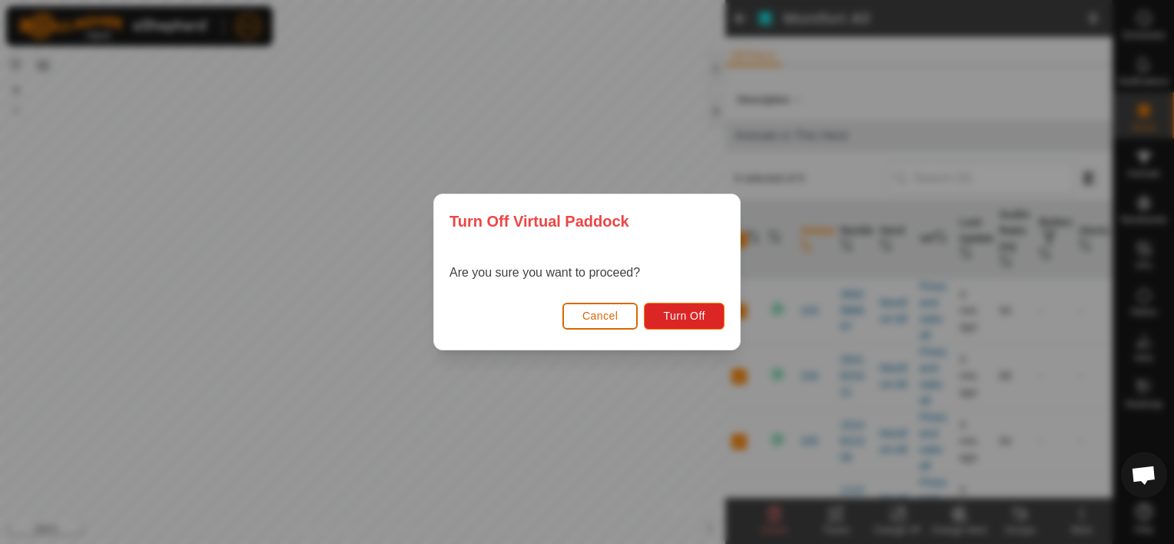
click at [613, 310] on span "Cancel" at bounding box center [600, 316] width 36 height 12
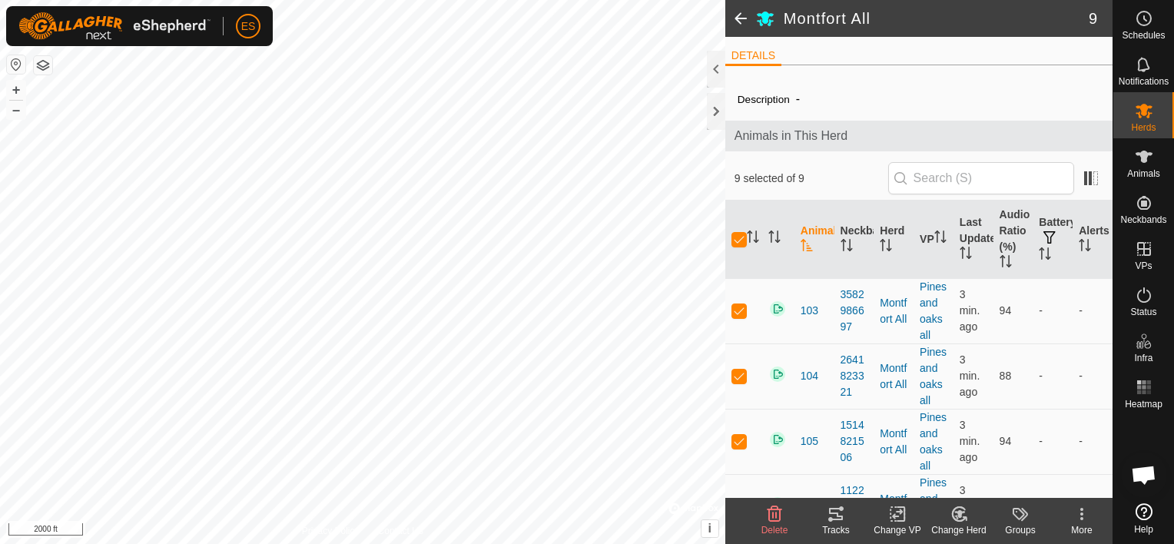
click at [967, 513] on icon at bounding box center [959, 514] width 19 height 18
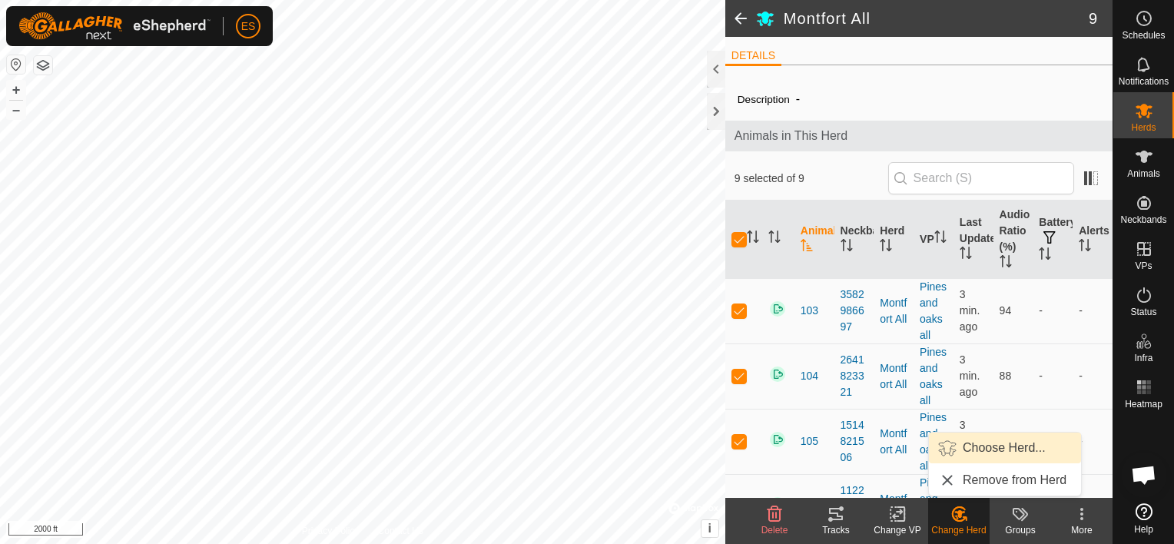
click at [970, 447] on link "Choose Herd..." at bounding box center [1005, 448] width 152 height 31
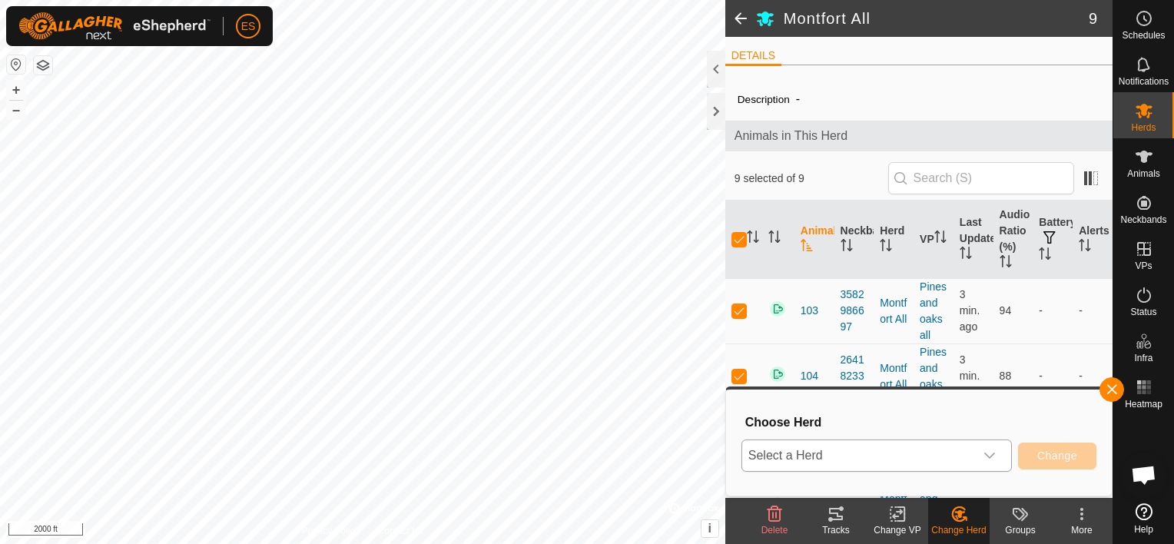
click at [986, 453] on icon "dropdown trigger" at bounding box center [990, 456] width 12 height 12
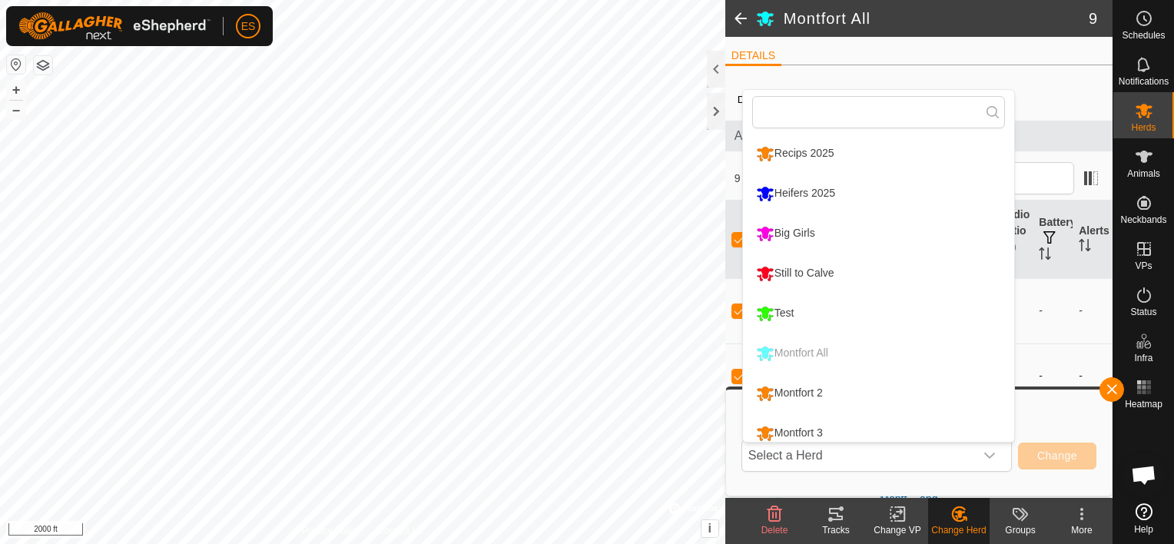
scroll to position [11, 0]
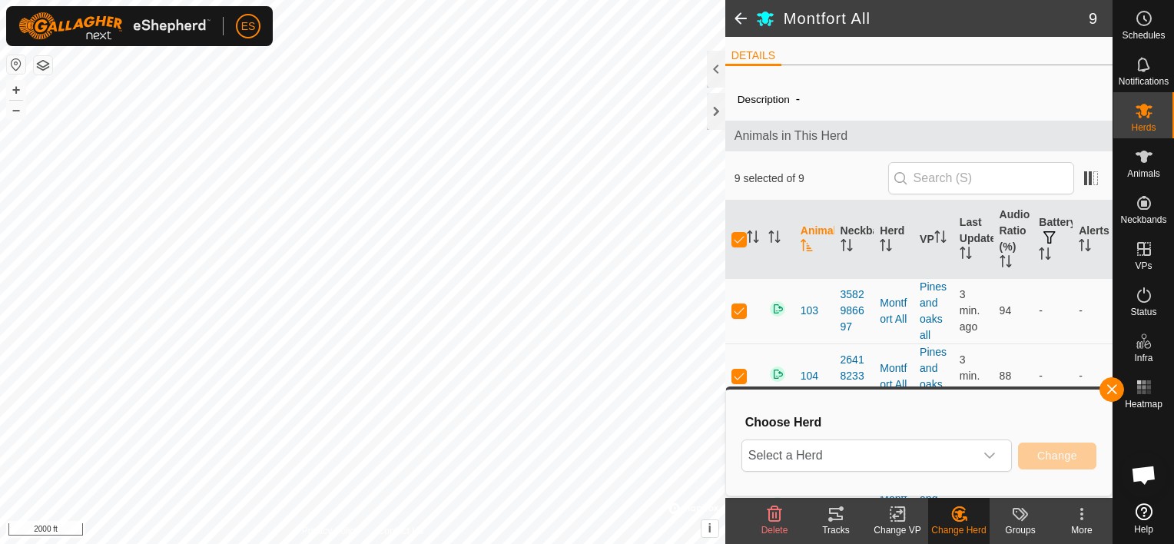
click at [894, 516] on icon at bounding box center [897, 514] width 11 height 10
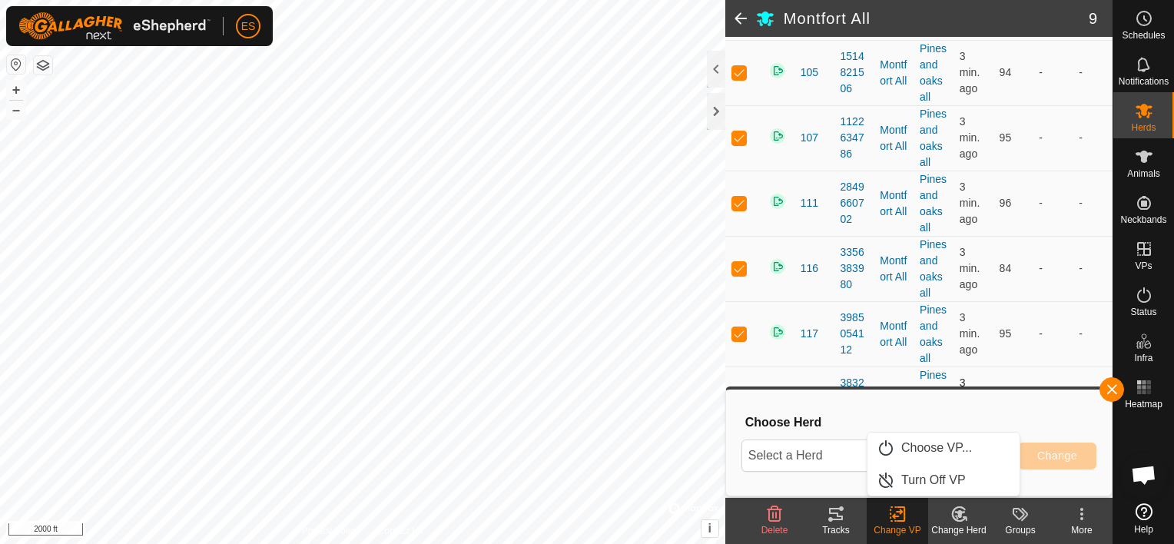
scroll to position [511, 0]
click at [906, 450] on link "Choose VP..." at bounding box center [944, 448] width 152 height 31
click at [979, 453] on div "dropdown trigger" at bounding box center [969, 455] width 31 height 31
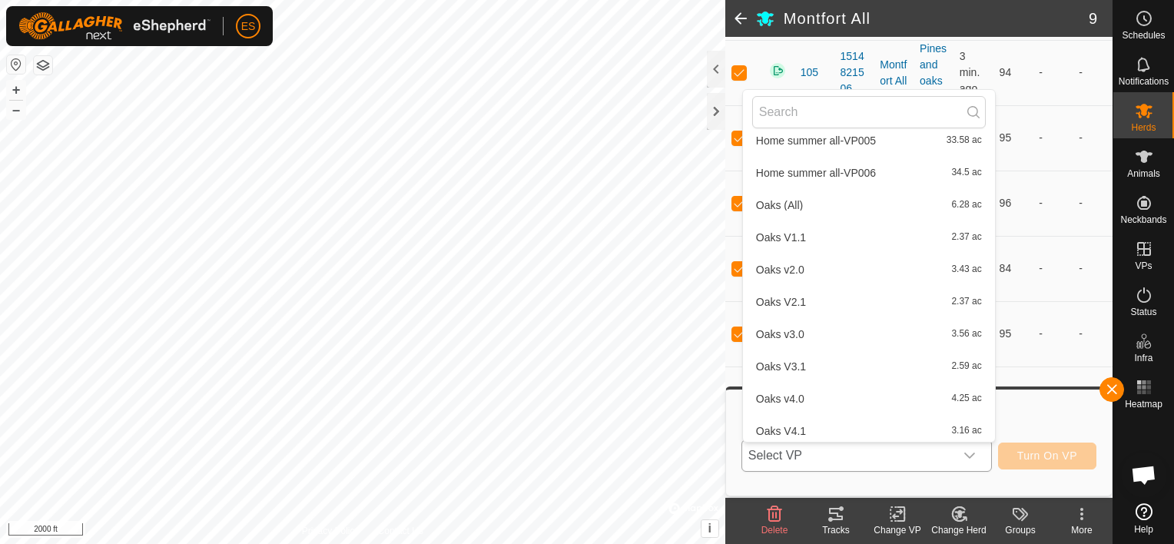
scroll to position [791, 0]
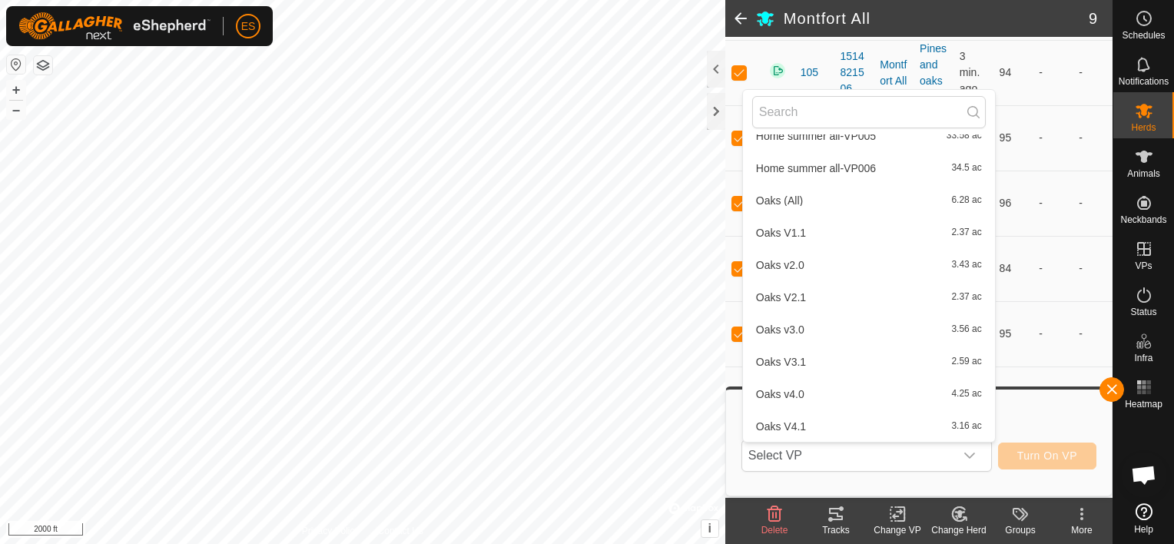
click at [736, 15] on span at bounding box center [740, 18] width 31 height 37
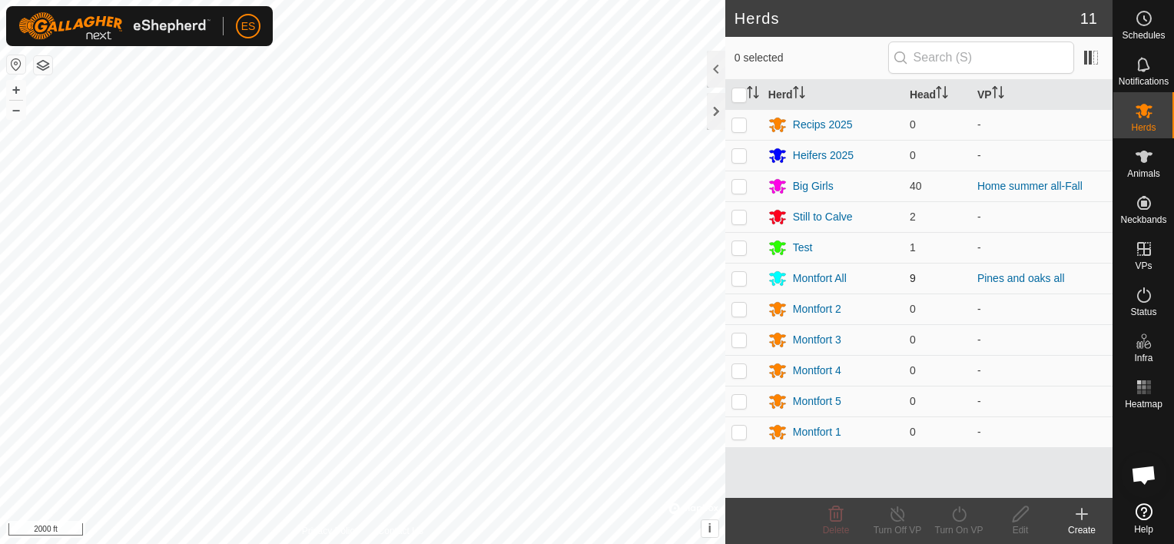
click at [742, 273] on p-checkbox at bounding box center [739, 278] width 15 height 12
checkbox input "true"
click at [900, 510] on icon at bounding box center [897, 514] width 19 height 18
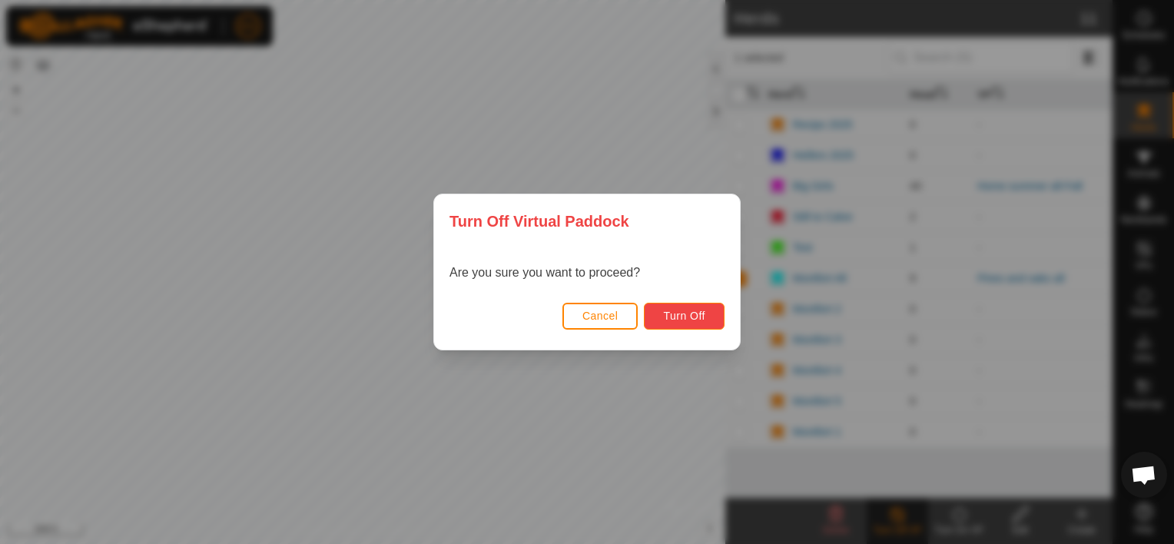
click at [689, 315] on span "Turn Off" at bounding box center [684, 316] width 42 height 12
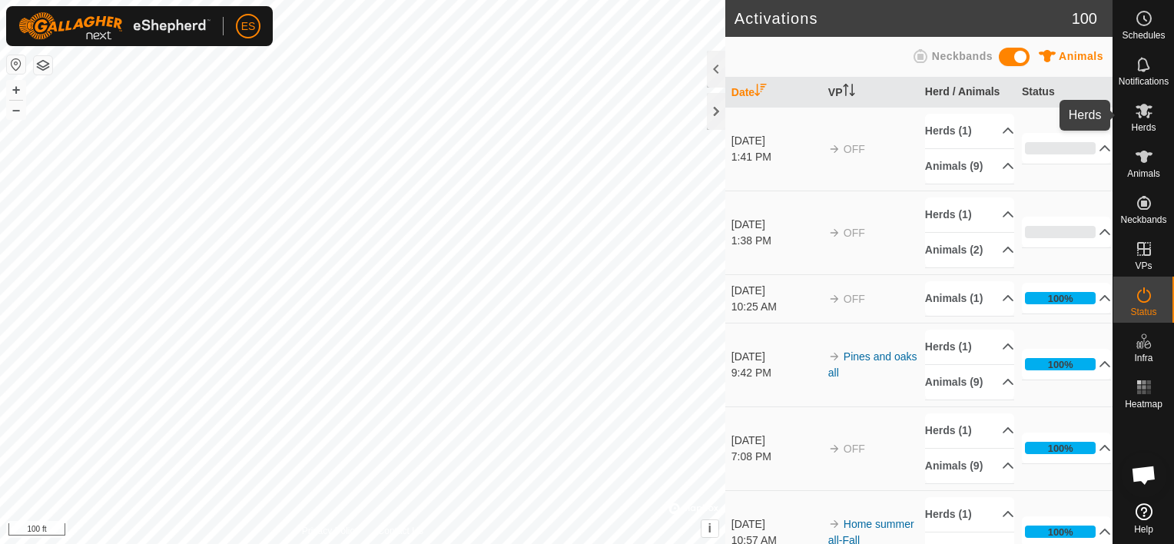
click at [1141, 120] on es-mob-svg-icon at bounding box center [1144, 110] width 28 height 25
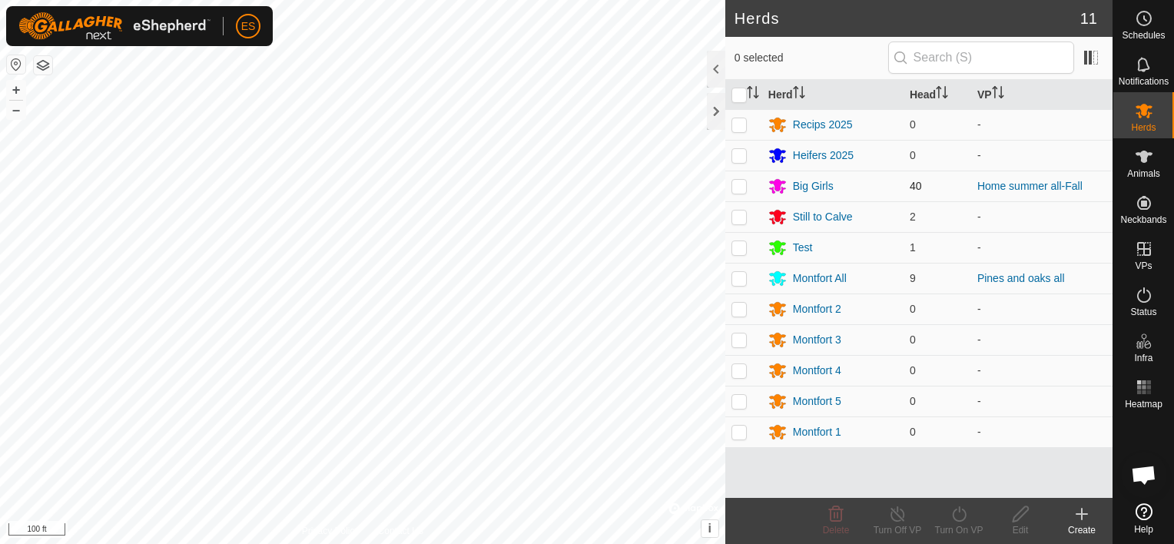
click at [737, 189] on p-checkbox at bounding box center [739, 186] width 15 height 12
checkbox input "true"
click at [887, 519] on turn-off-svg-icon at bounding box center [897, 514] width 61 height 18
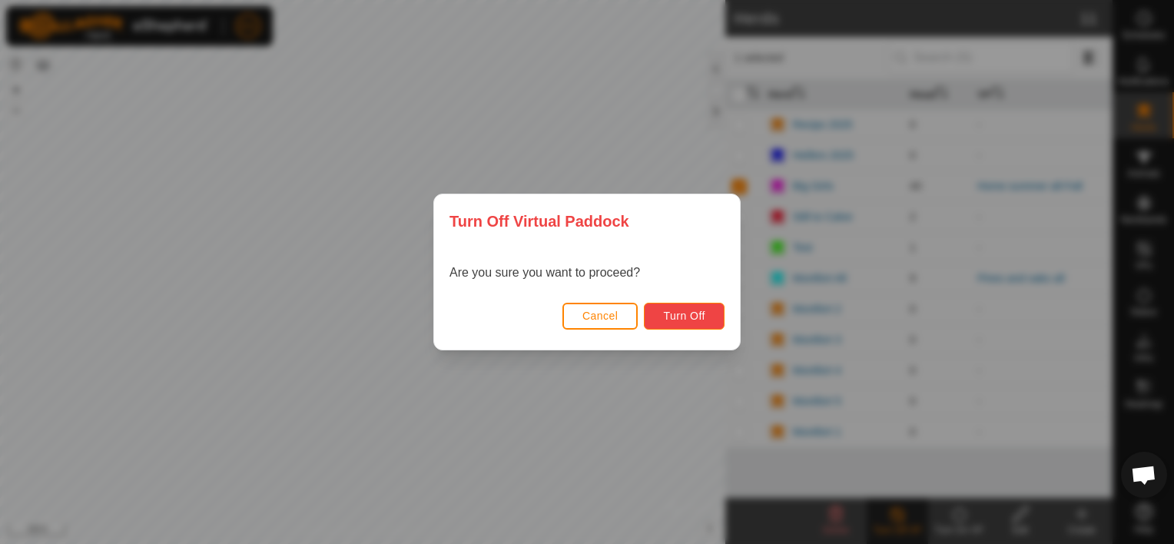
click at [690, 308] on button "Turn Off" at bounding box center [684, 316] width 81 height 27
